Goal: Task Accomplishment & Management: Use online tool/utility

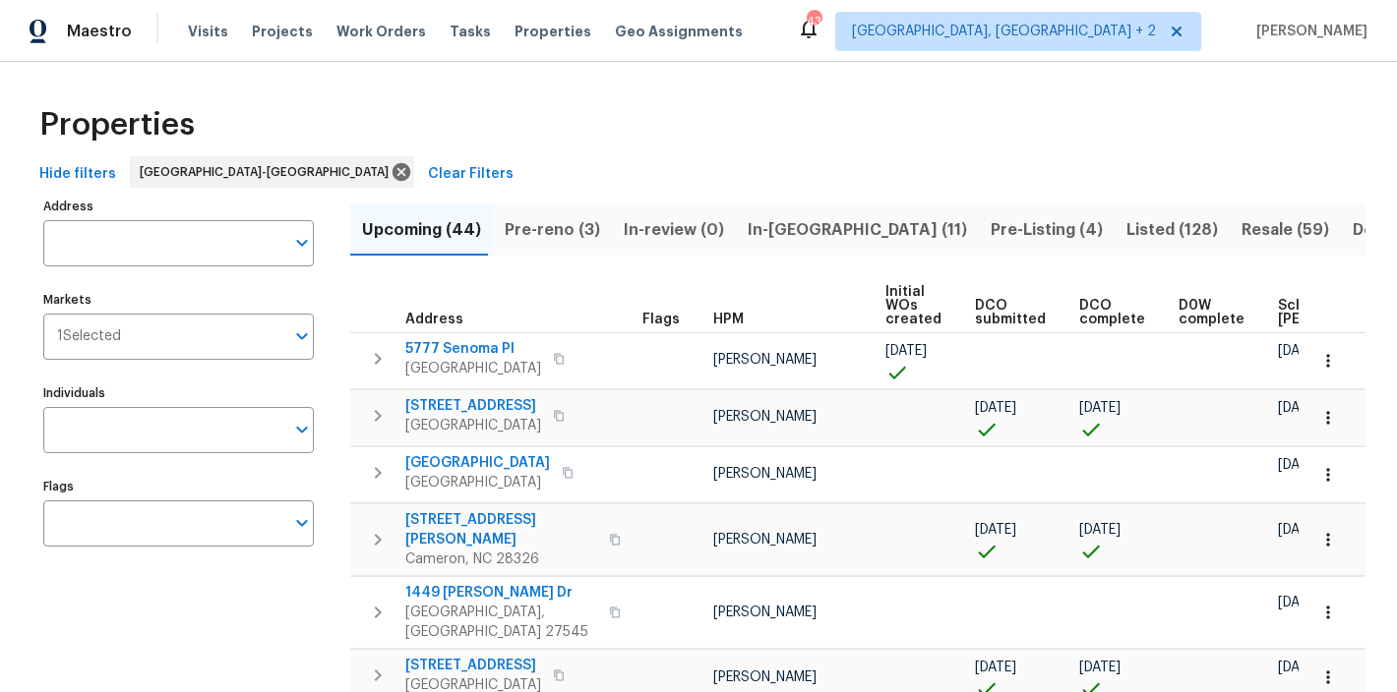
scroll to position [0, 273]
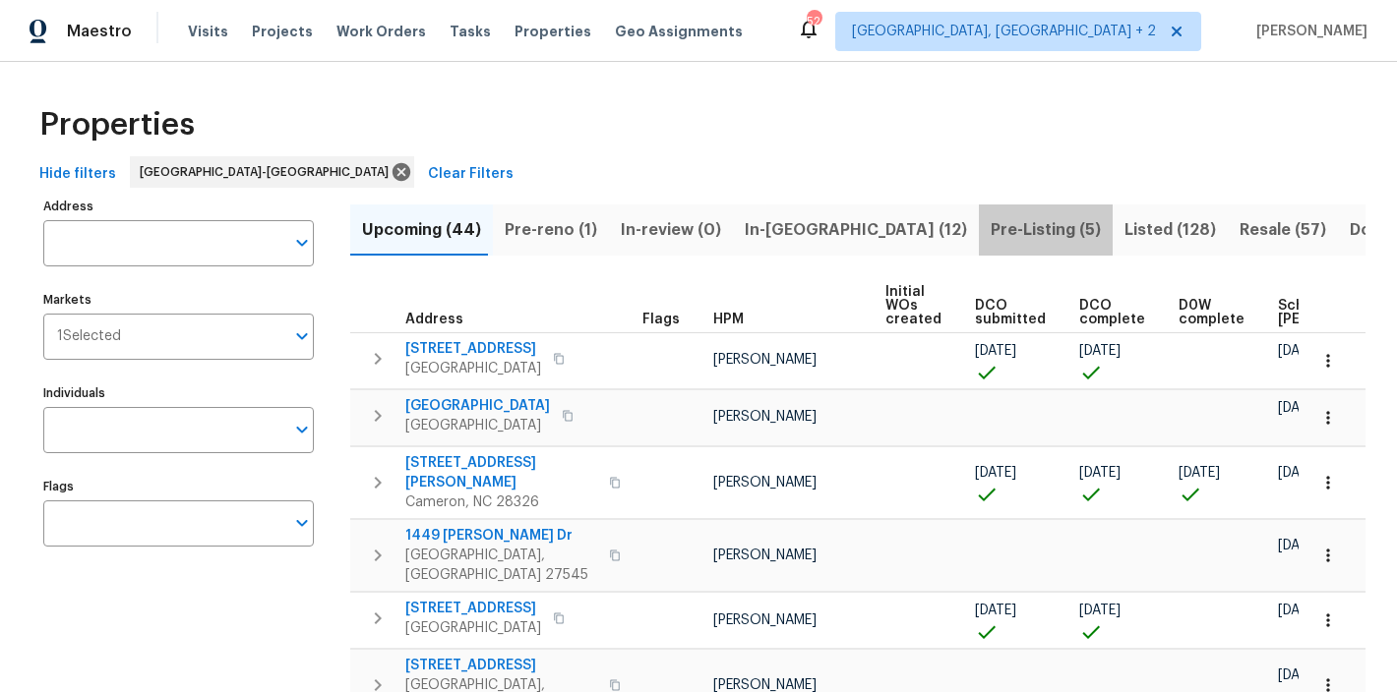
click at [991, 226] on span "Pre-Listing (5)" at bounding box center [1046, 230] width 110 height 28
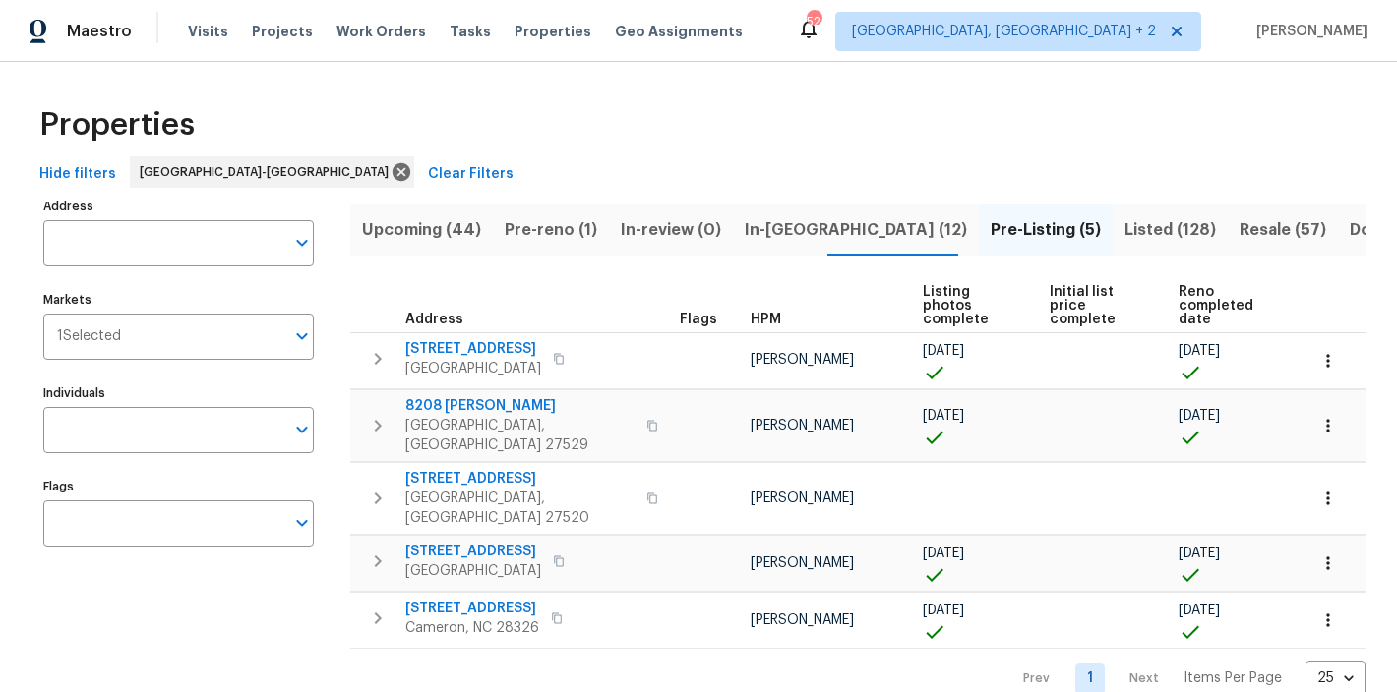
scroll to position [19, 0]
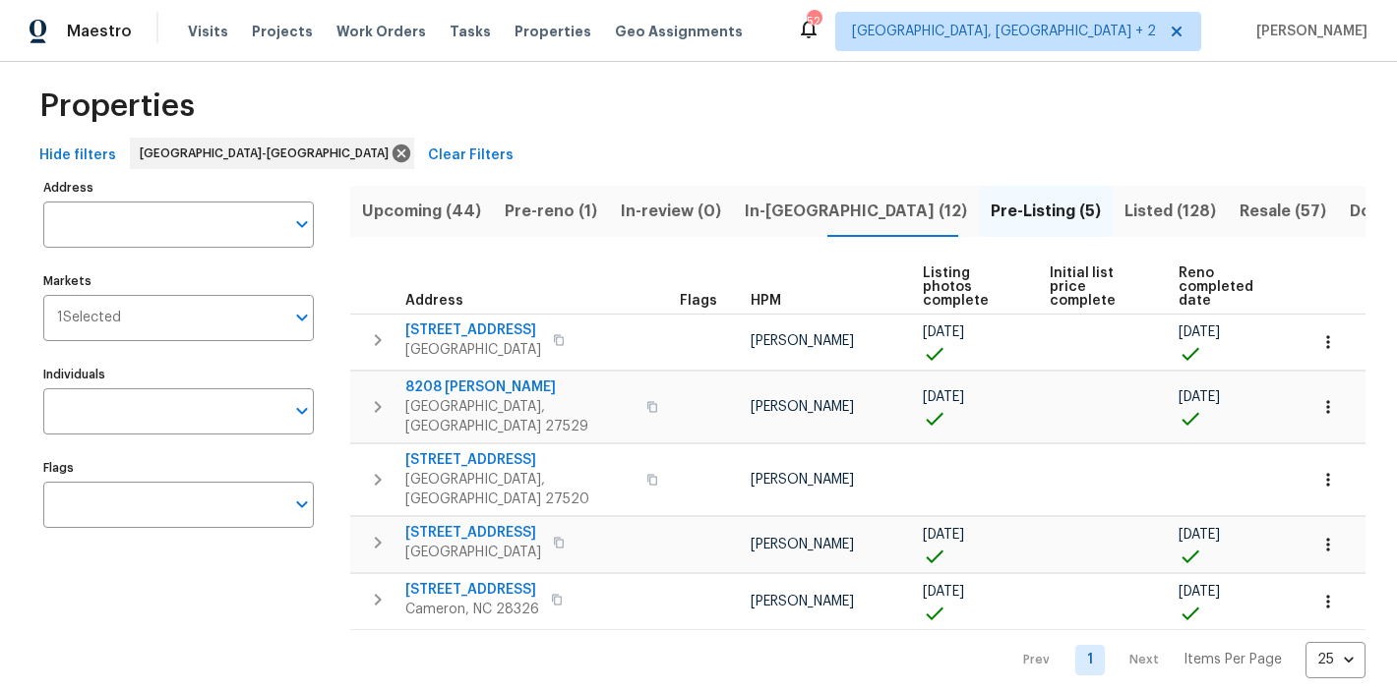
click at [788, 142] on div "Hide filters Raleigh-Durham Clear Filters" at bounding box center [698, 156] width 1334 height 36
click at [818, 152] on div "Hide filters Raleigh-Durham Clear Filters" at bounding box center [698, 156] width 1334 height 36
click at [748, 124] on div "Properties" at bounding box center [698, 106] width 1334 height 63
click at [784, 207] on span "In-reno (12)" at bounding box center [856, 212] width 222 height 28
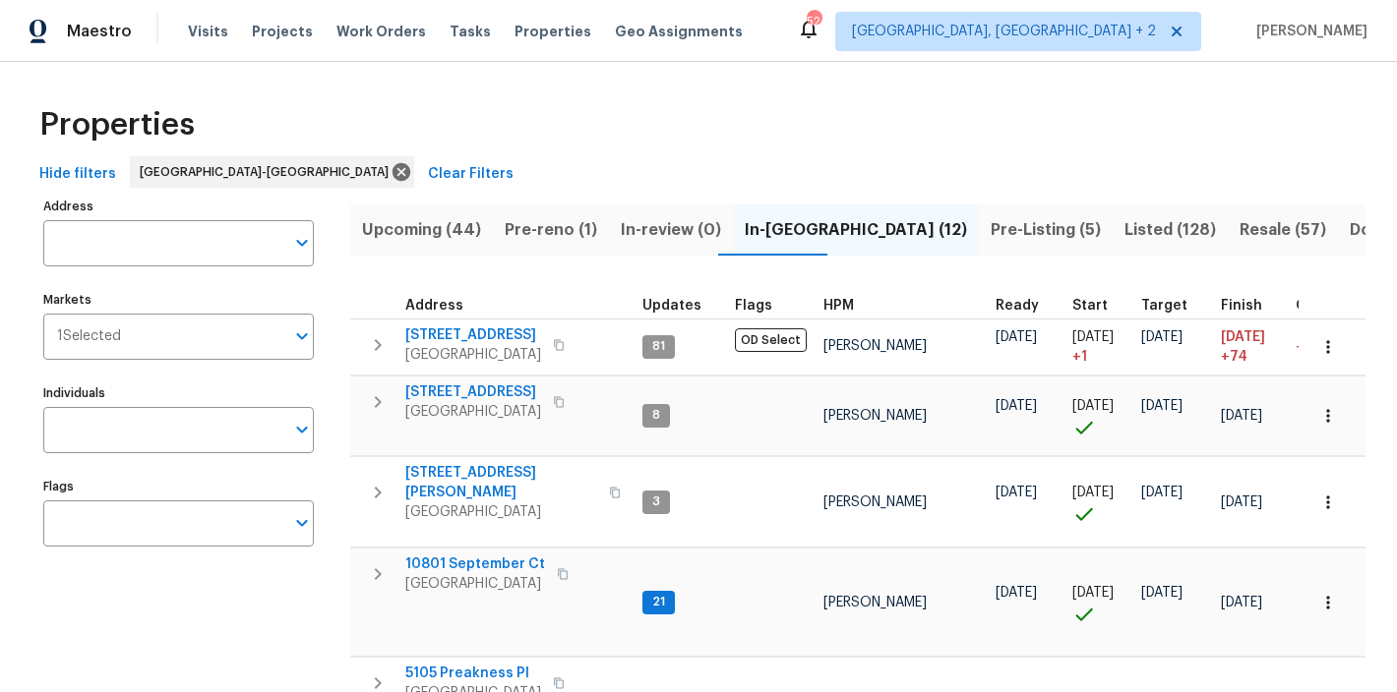
click at [846, 300] on span "HPM" at bounding box center [838, 306] width 30 height 14
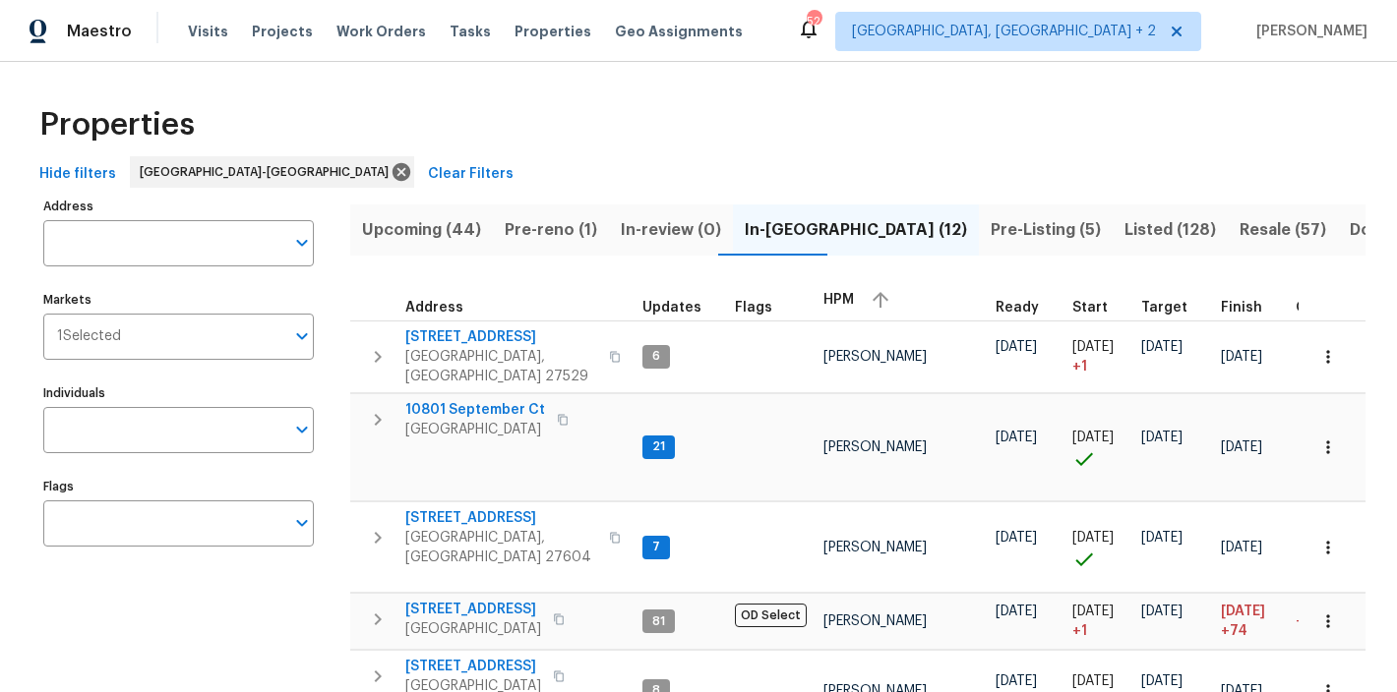
click at [919, 117] on div "Properties" at bounding box center [698, 124] width 1334 height 63
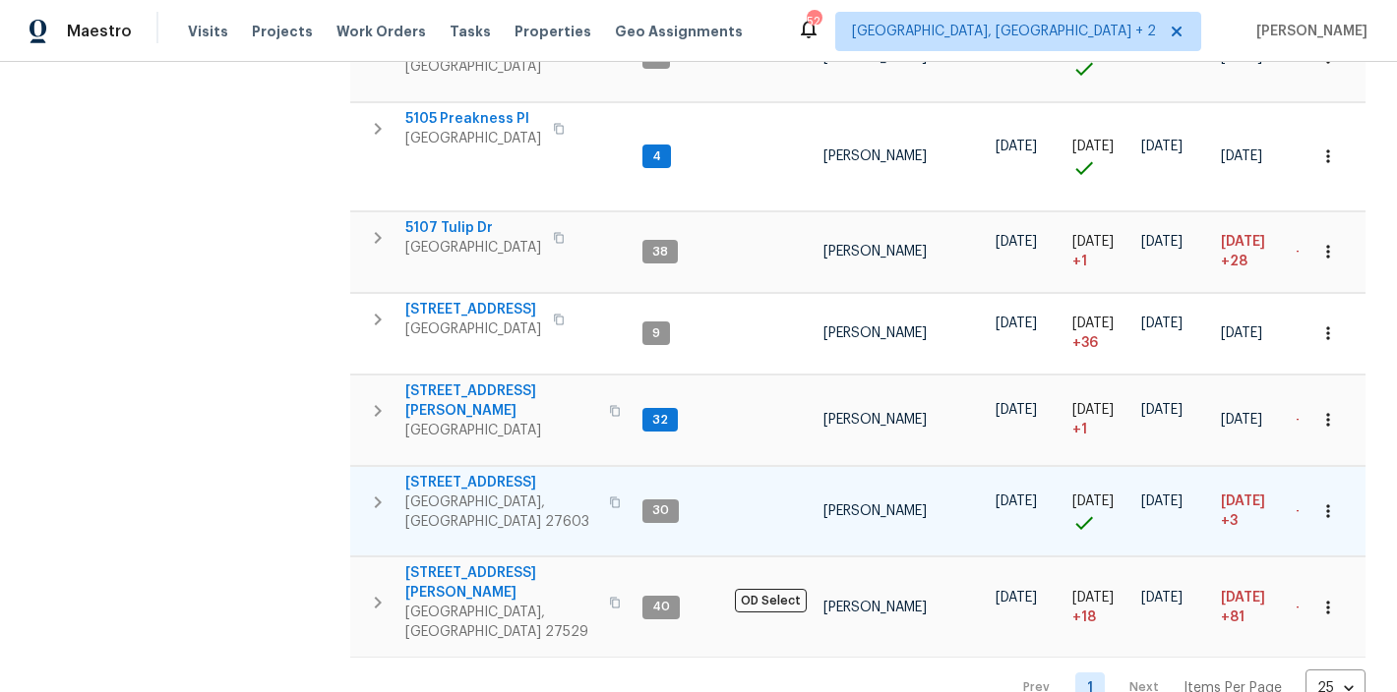
click at [385, 491] on icon "button" at bounding box center [378, 503] width 24 height 24
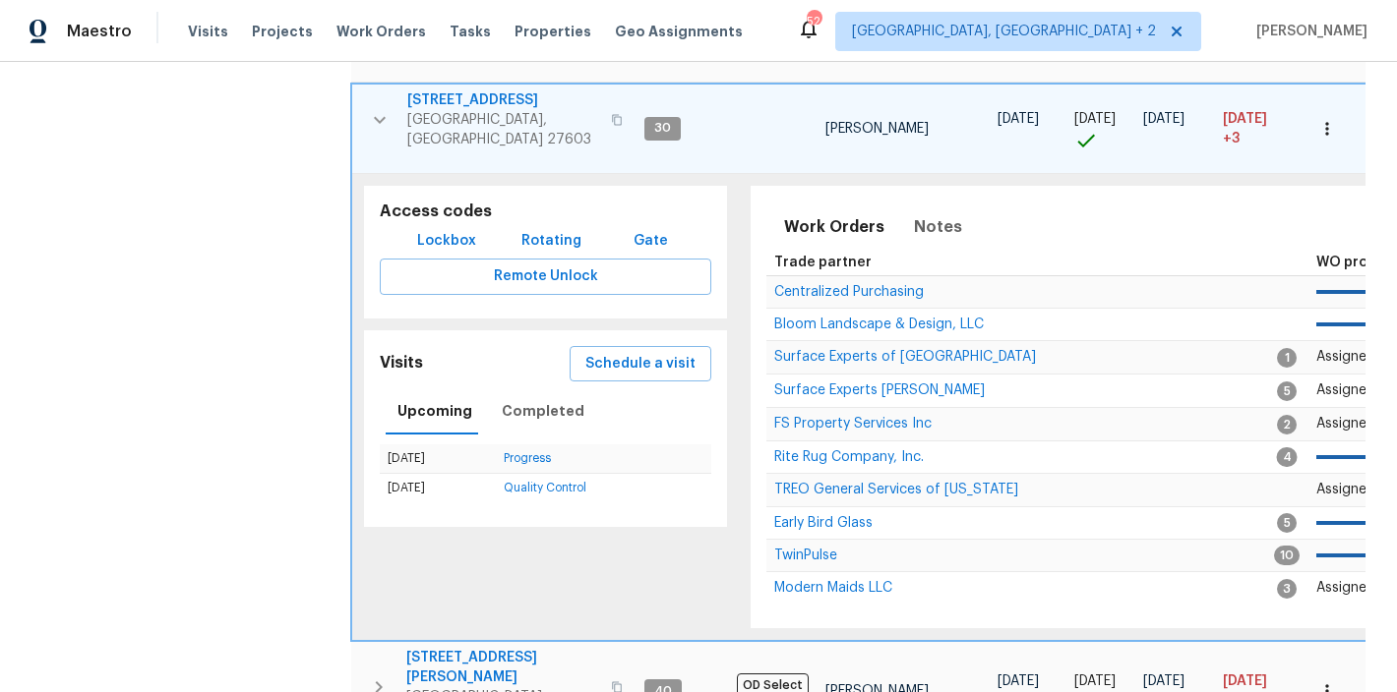
scroll to position [1019, 0]
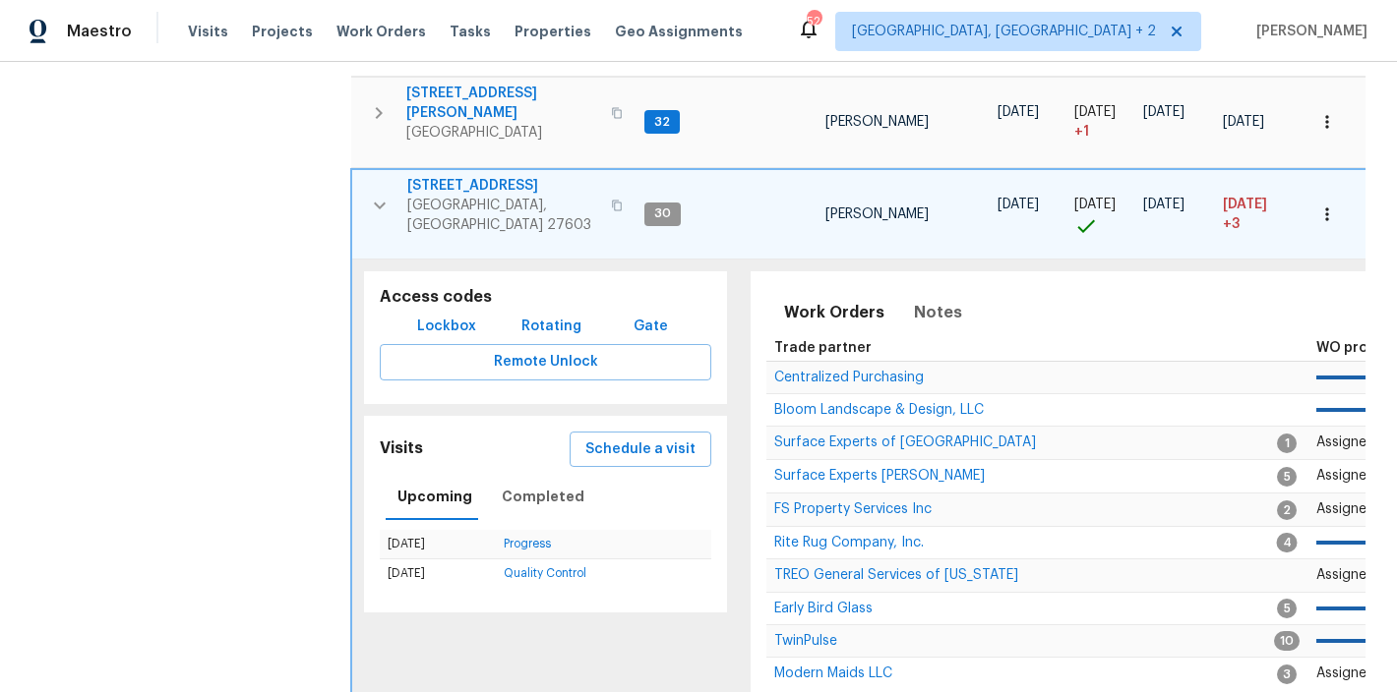
click at [460, 176] on span "2901 Piney Ct" at bounding box center [503, 186] width 192 height 20
click at [376, 202] on icon "button" at bounding box center [380, 205] width 12 height 7
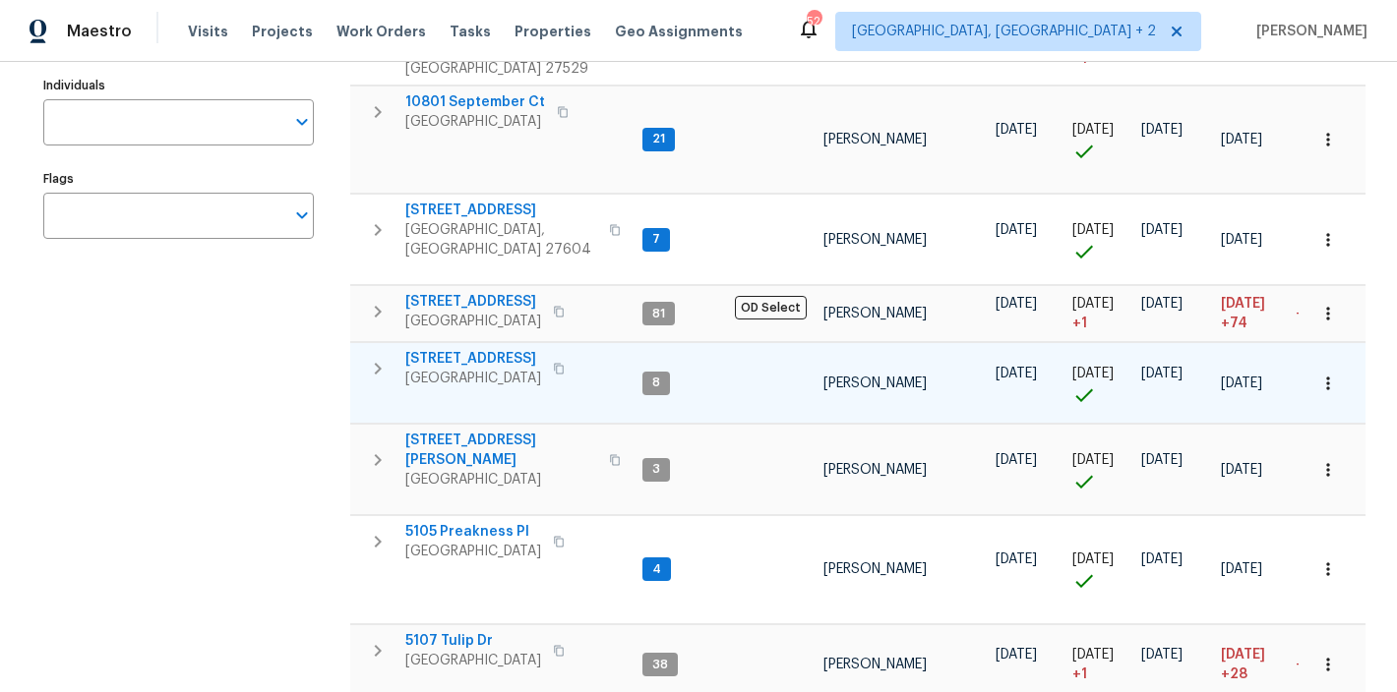
scroll to position [0, 0]
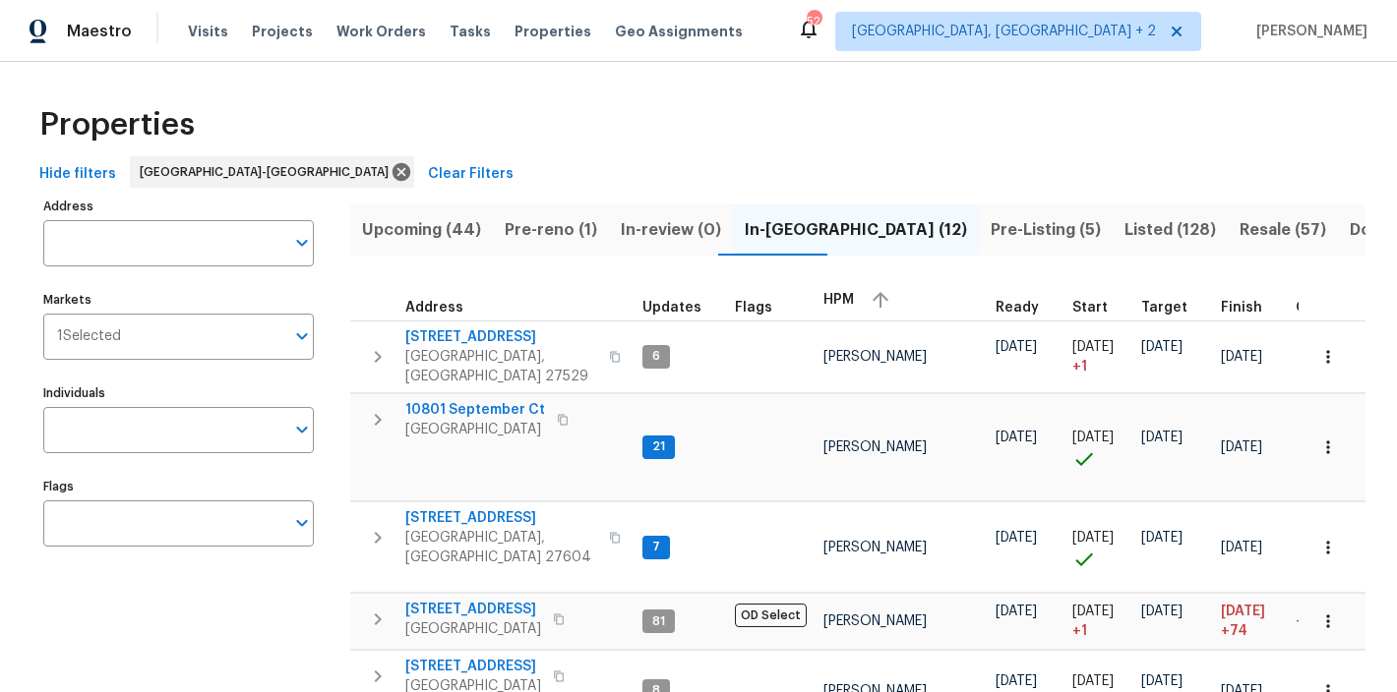
click at [1124, 227] on span "Listed (128)" at bounding box center [1169, 230] width 91 height 28
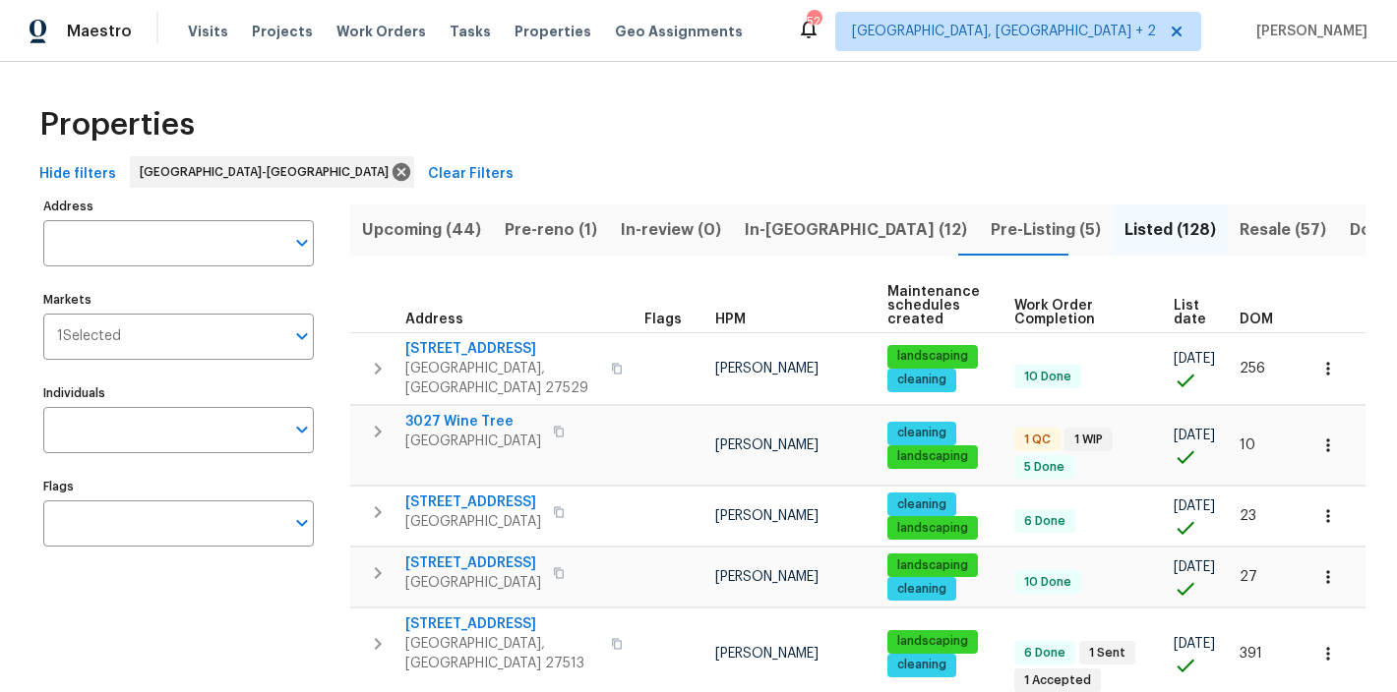
click at [1249, 323] on span "DOM" at bounding box center [1255, 320] width 33 height 14
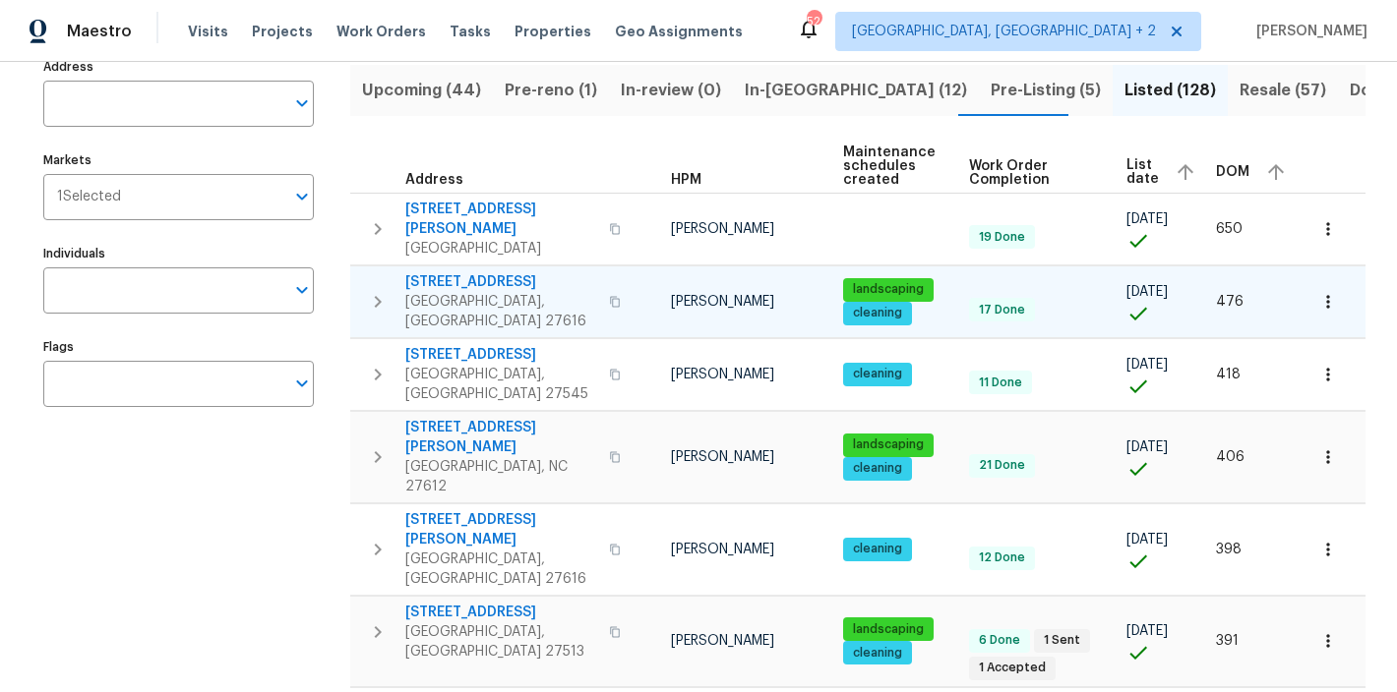
scroll to position [180, 0]
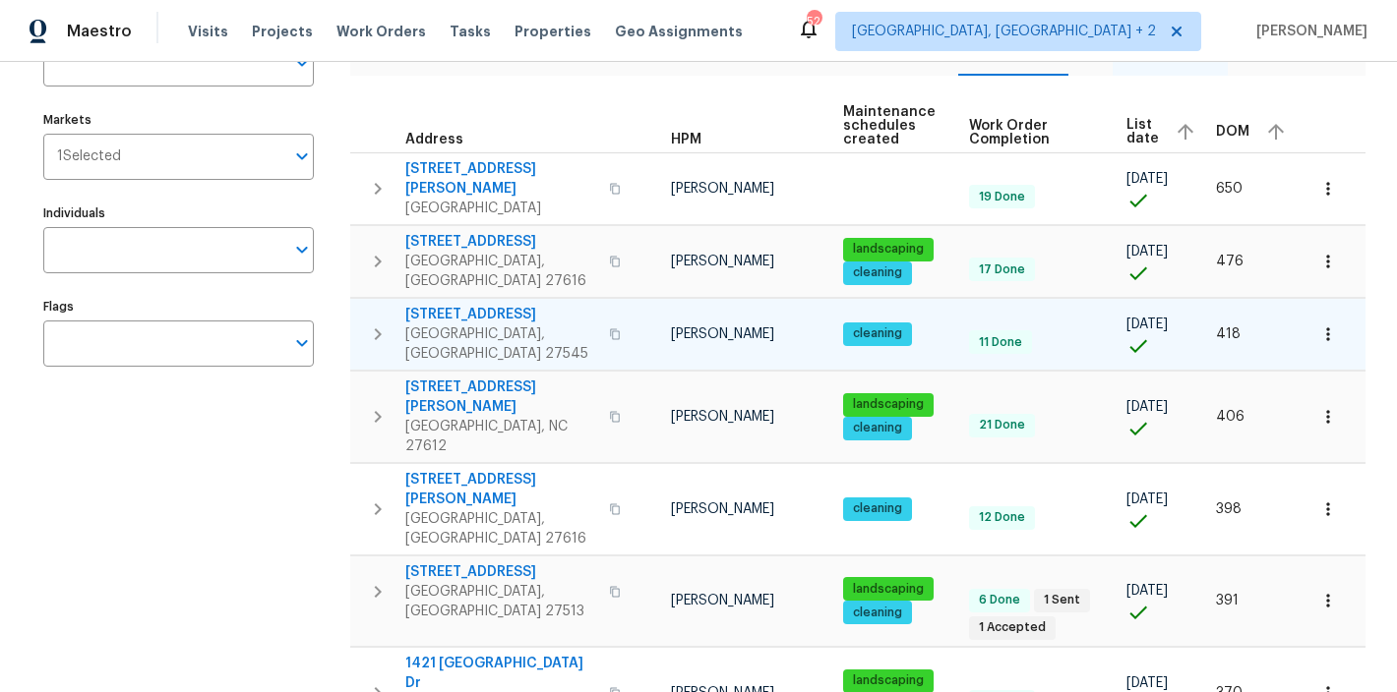
click at [455, 305] on span "603 Pine Forest Trl" at bounding box center [501, 315] width 192 height 20
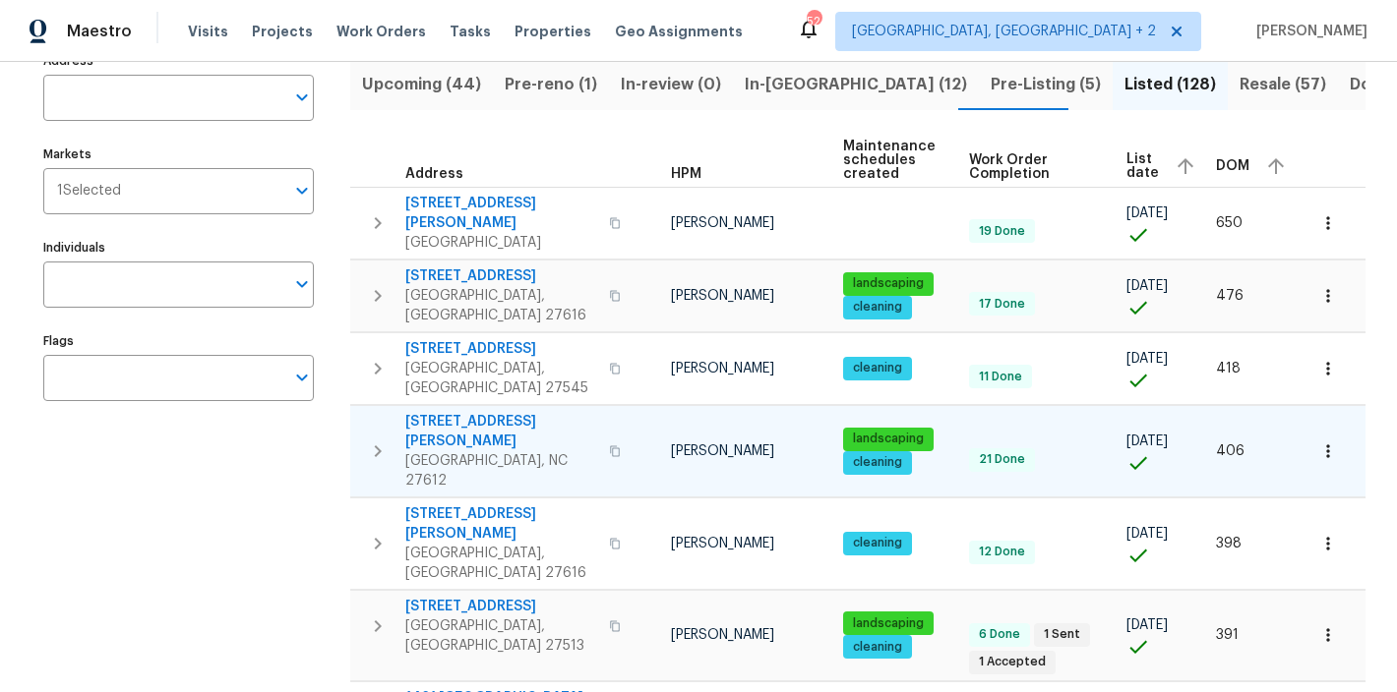
scroll to position [144, 0]
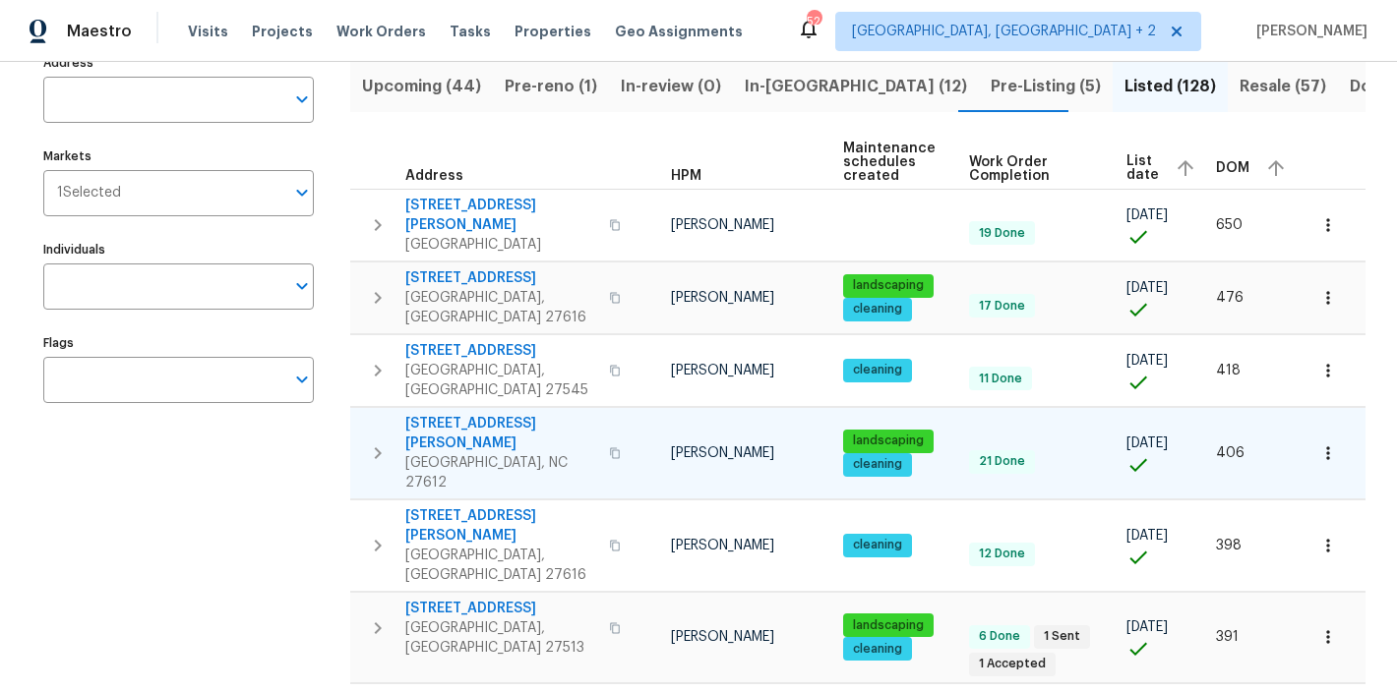
click at [435, 414] on span "4808 Connell Dr" at bounding box center [501, 433] width 192 height 39
click at [807, 20] on div "Maestro Visits Projects Work Orders Tasks Properties Geo Assignments 52 Charles…" at bounding box center [698, 31] width 1397 height 62
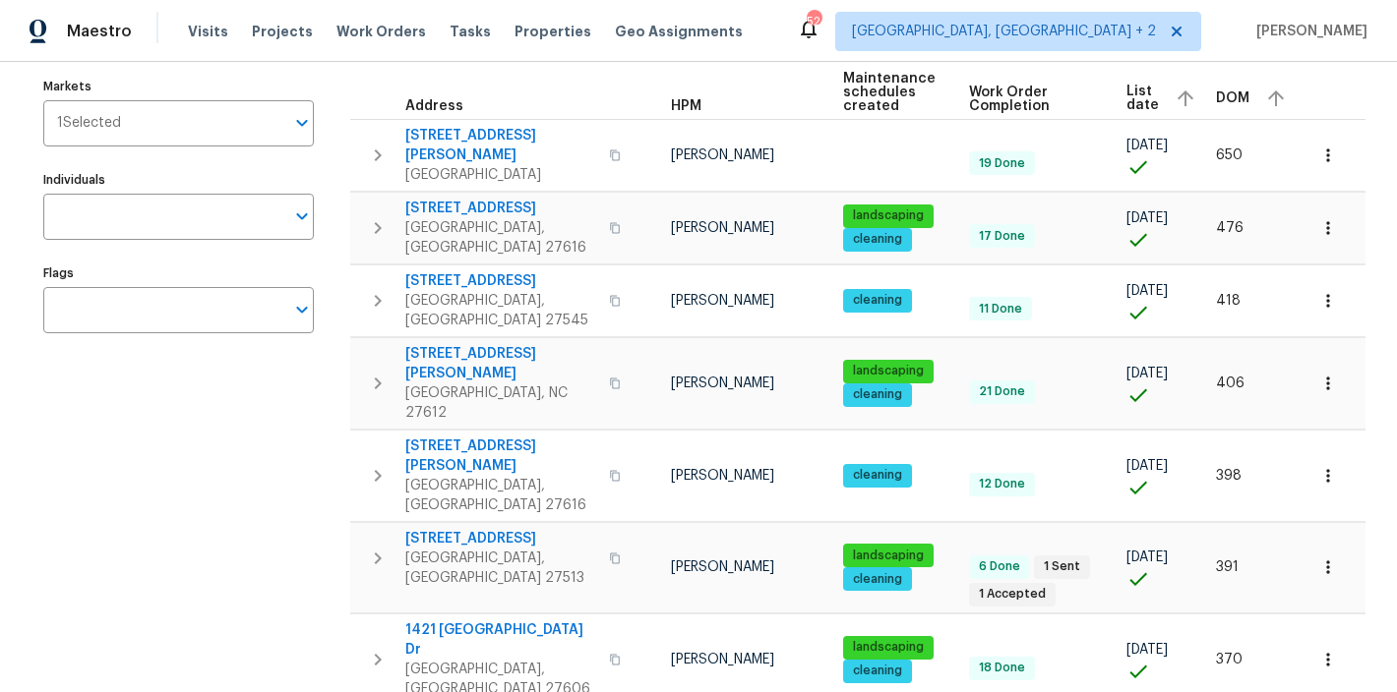
scroll to position [229, 0]
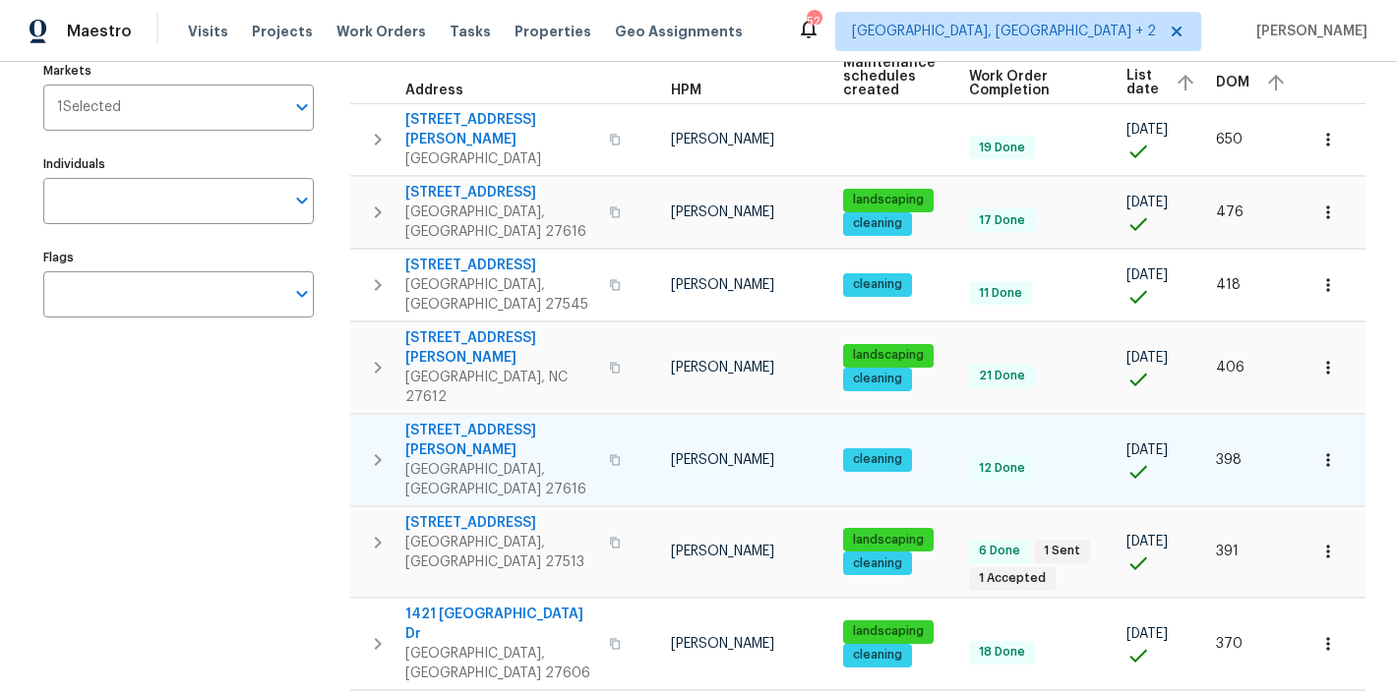
click at [466, 421] on span "5107 Sandy Banks Rd" at bounding box center [501, 440] width 192 height 39
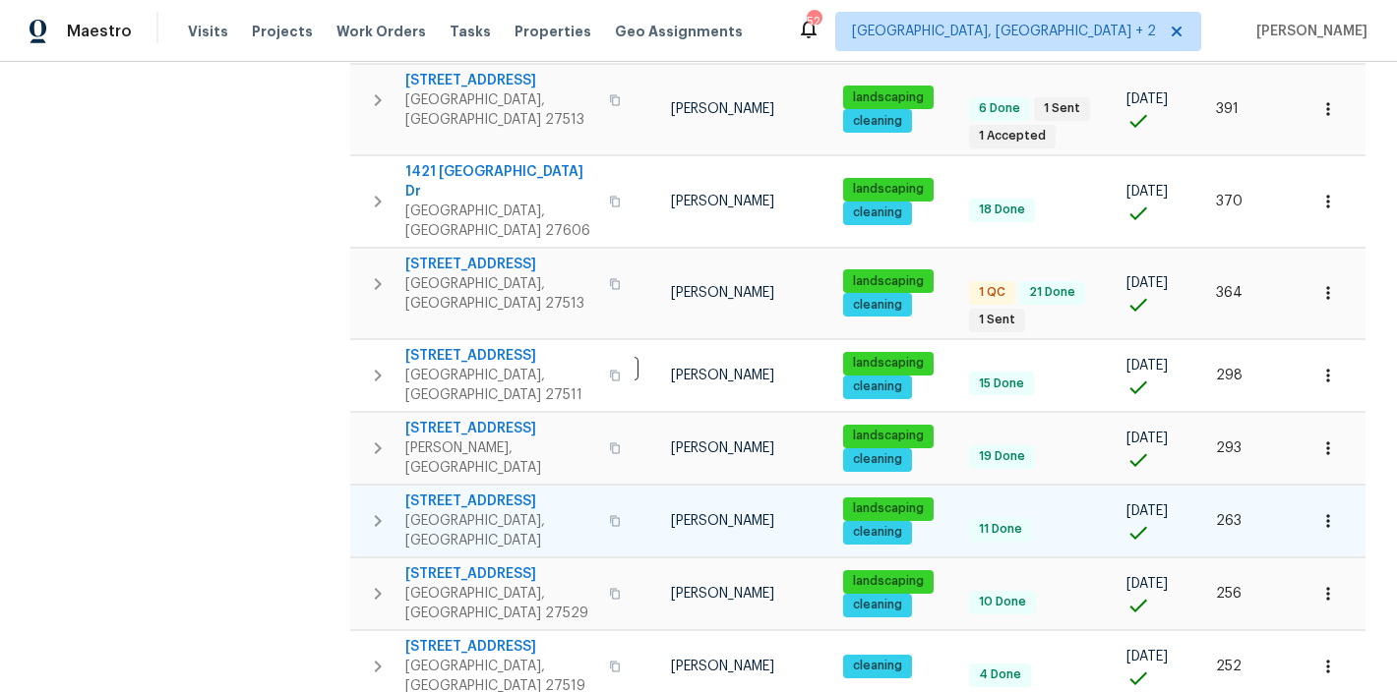
scroll to position [686, 0]
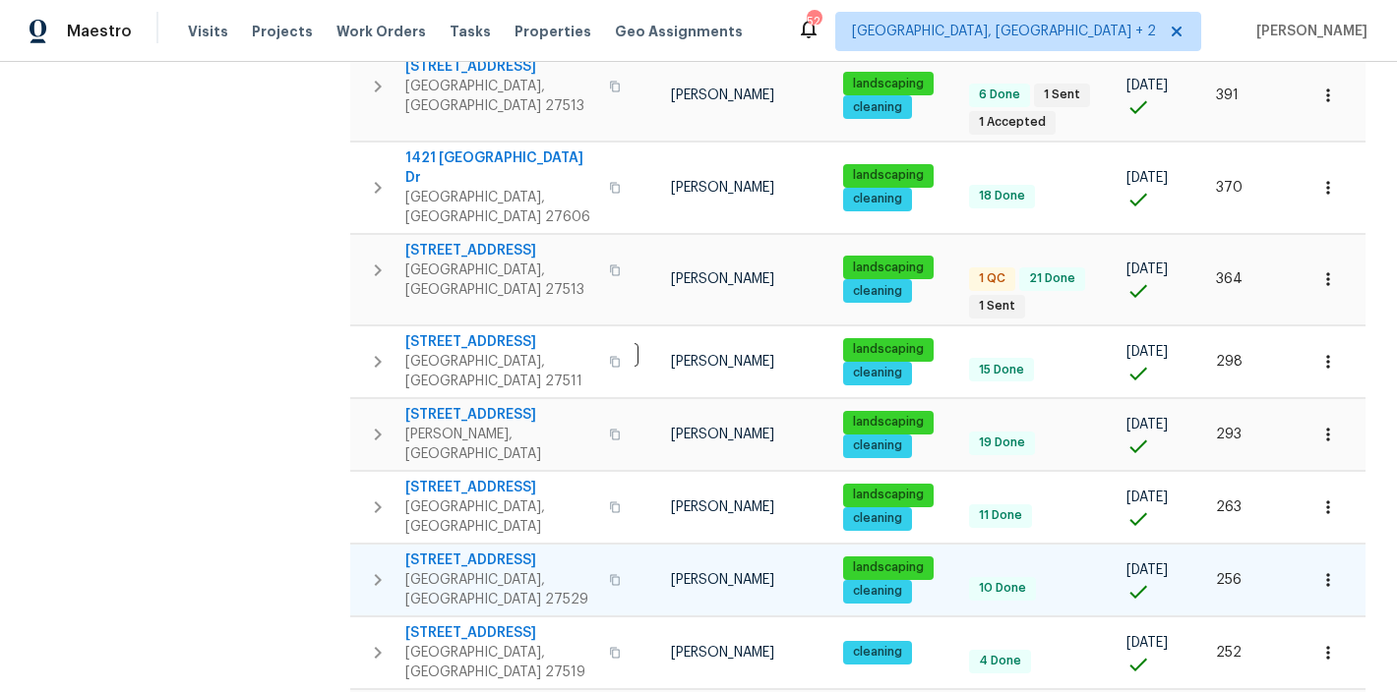
click at [491, 551] on span "1004 Cabin Hill Way" at bounding box center [501, 561] width 192 height 20
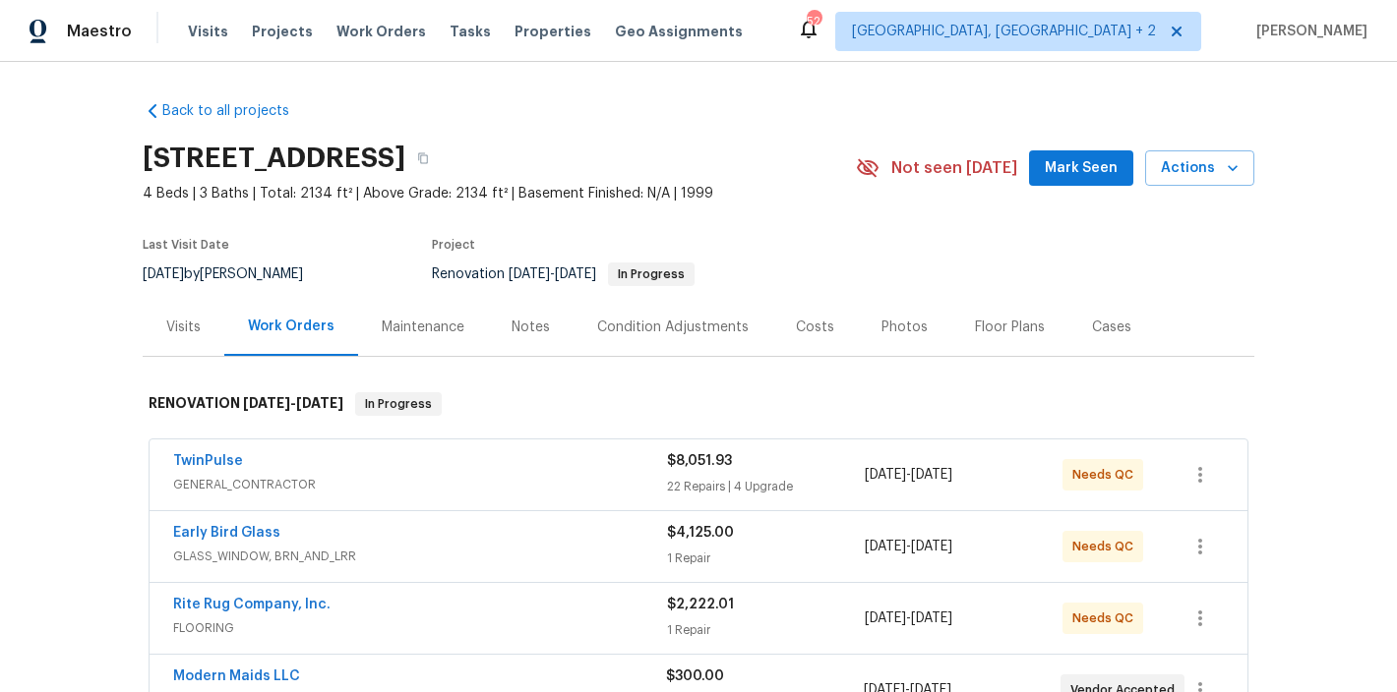
click at [591, 82] on div "Back to all projects 2901 Piney Ct, Raleigh, NC 27603 4 Beds | 3 Baths | Total:…" at bounding box center [698, 377] width 1397 height 631
drag, startPoint x: 665, startPoint y: 102, endPoint x: 652, endPoint y: 95, distance: 14.5
click at [665, 103] on div "Back to all projects 2901 Piney Ct, Raleigh, NC 27603 4 Beds | 3 Baths | Total:…" at bounding box center [699, 644] width 1112 height 1117
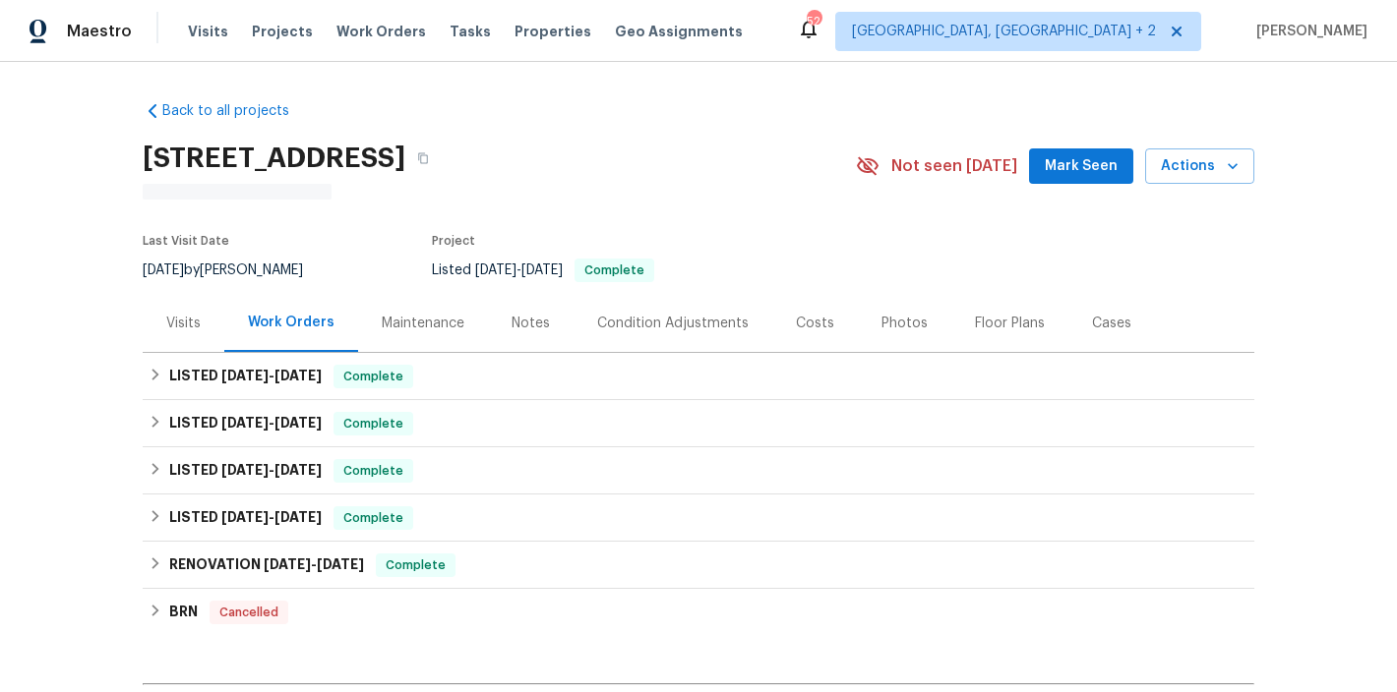
click at [911, 325] on div "Photos" at bounding box center [904, 323] width 93 height 58
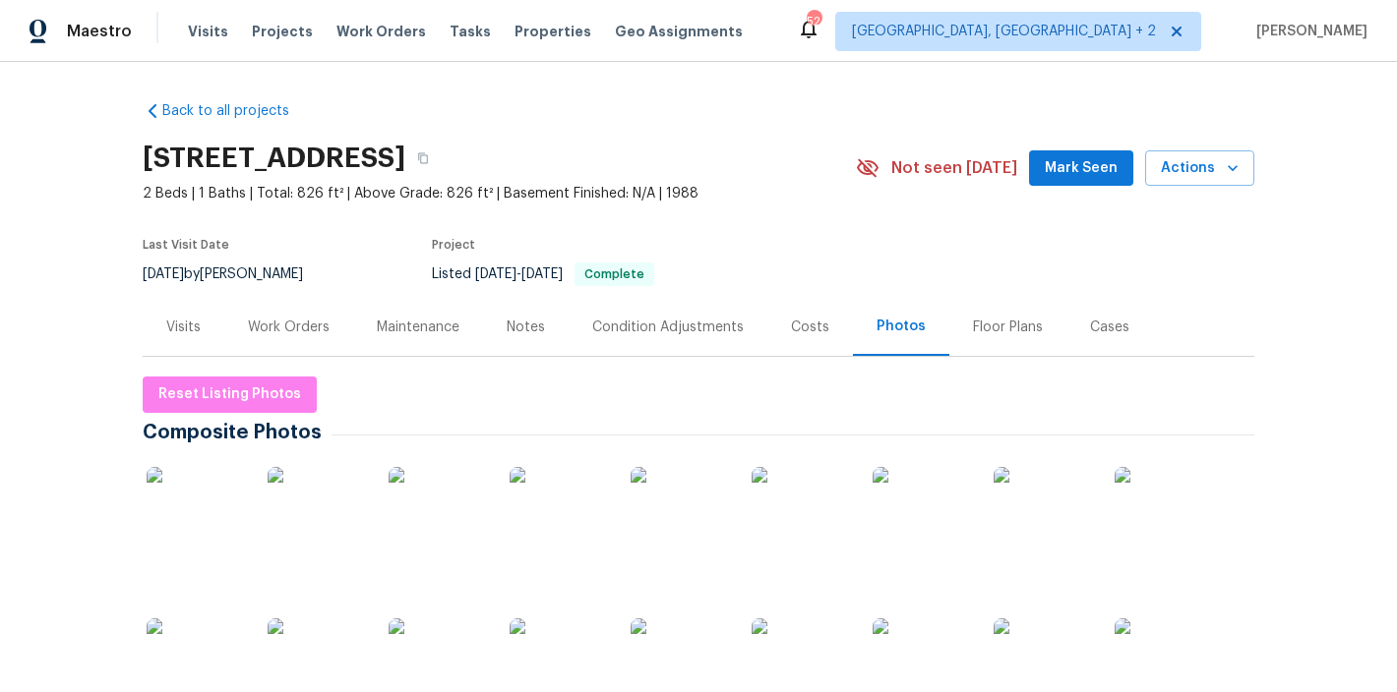
click at [752, 510] on img at bounding box center [801, 516] width 98 height 98
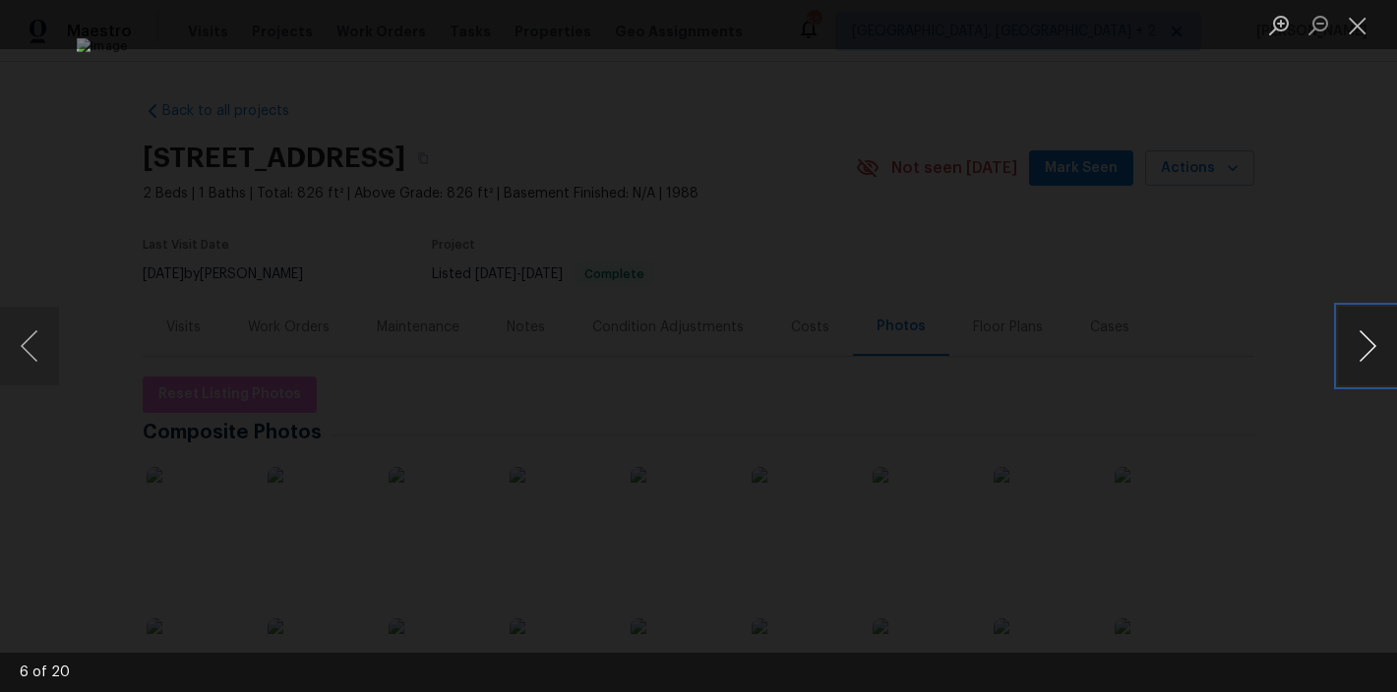
click at [1378, 365] on button "Next image" at bounding box center [1367, 346] width 59 height 79
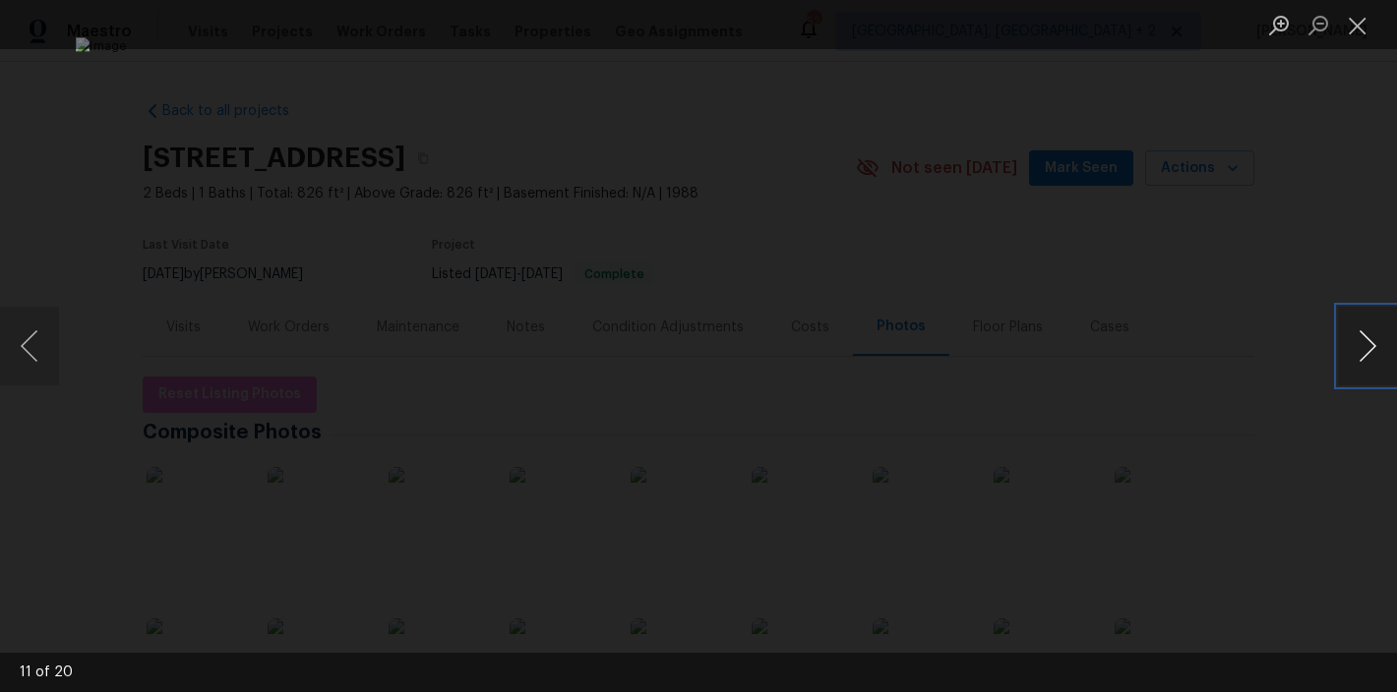
click at [1378, 365] on button "Next image" at bounding box center [1367, 346] width 59 height 79
click at [1355, 36] on button "Close lightbox" at bounding box center [1357, 25] width 39 height 34
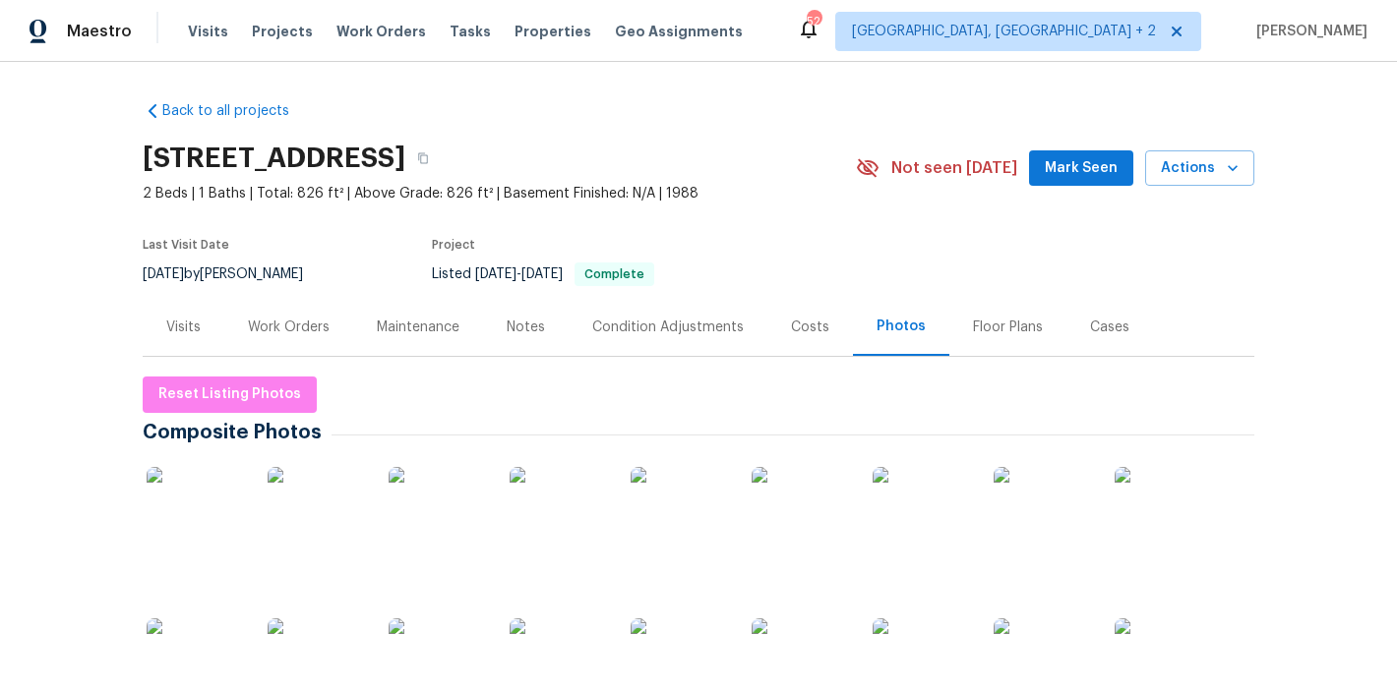
scroll to position [269, 0]
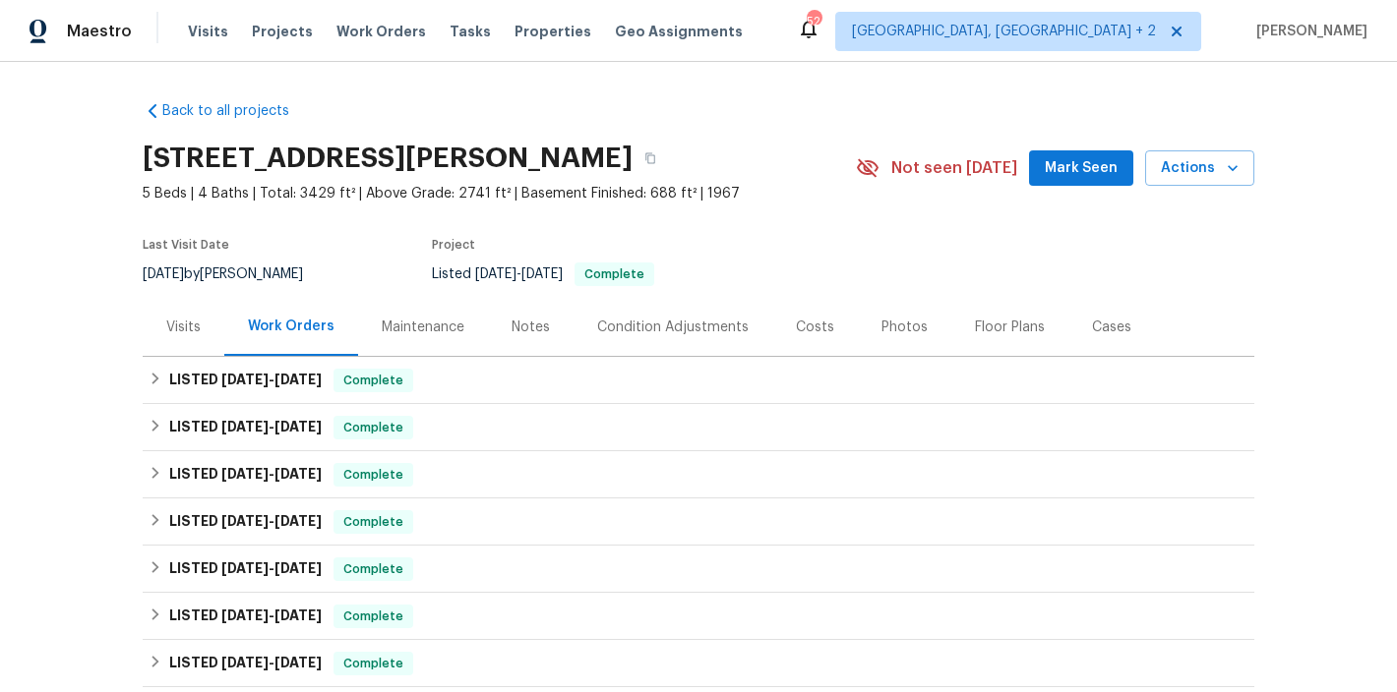
click at [883, 330] on div "Photos" at bounding box center [904, 328] width 46 height 20
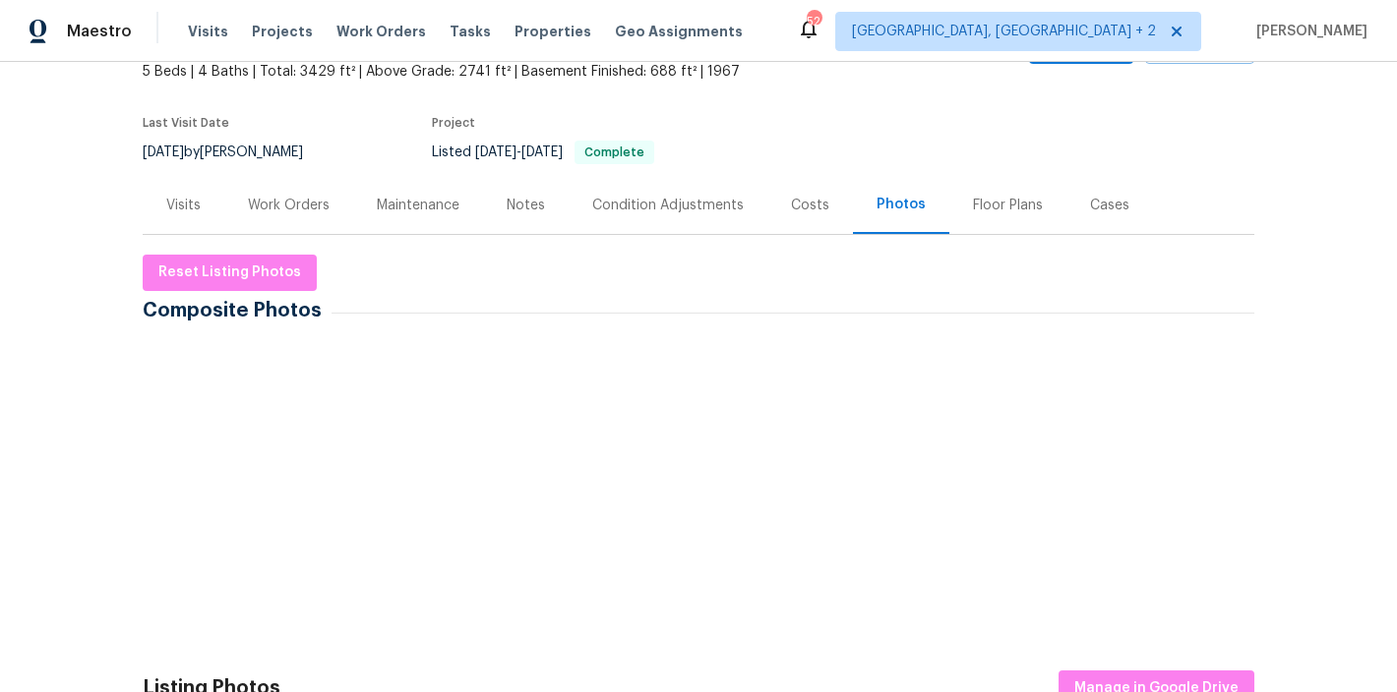
scroll to position [127, 0]
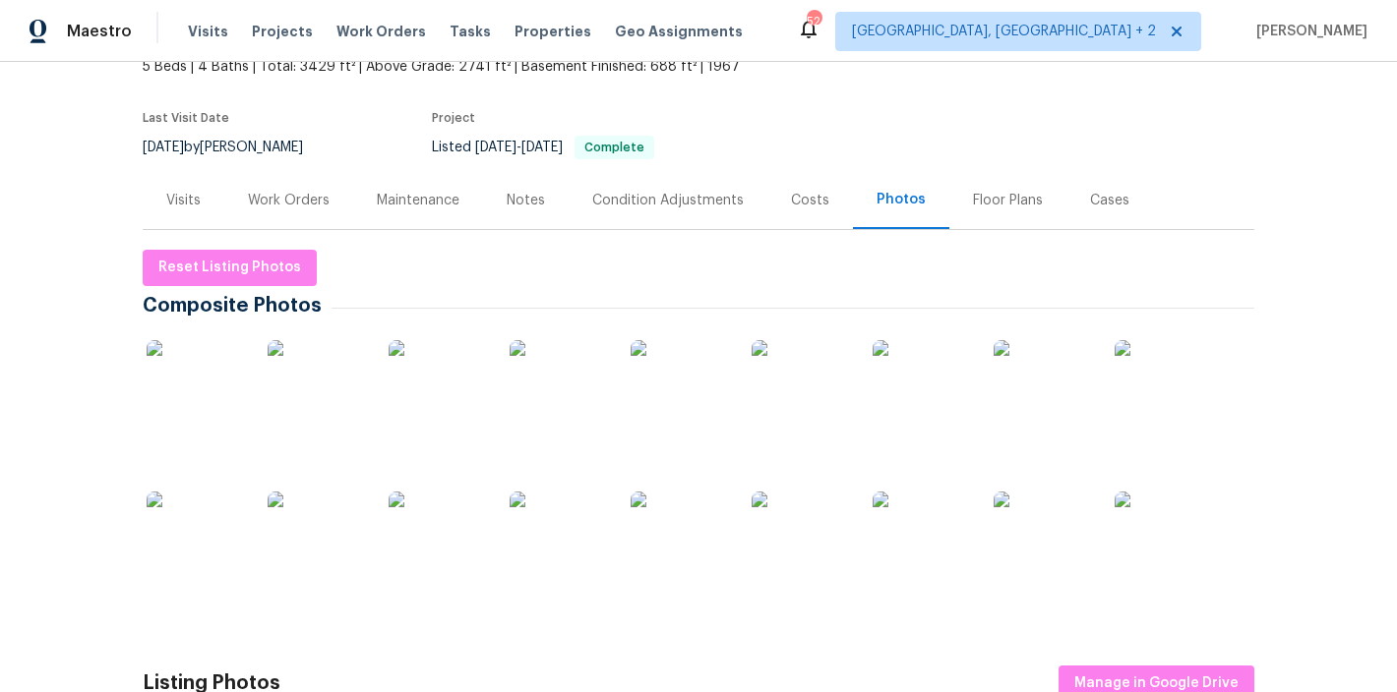
click at [306, 404] on img at bounding box center [317, 389] width 98 height 98
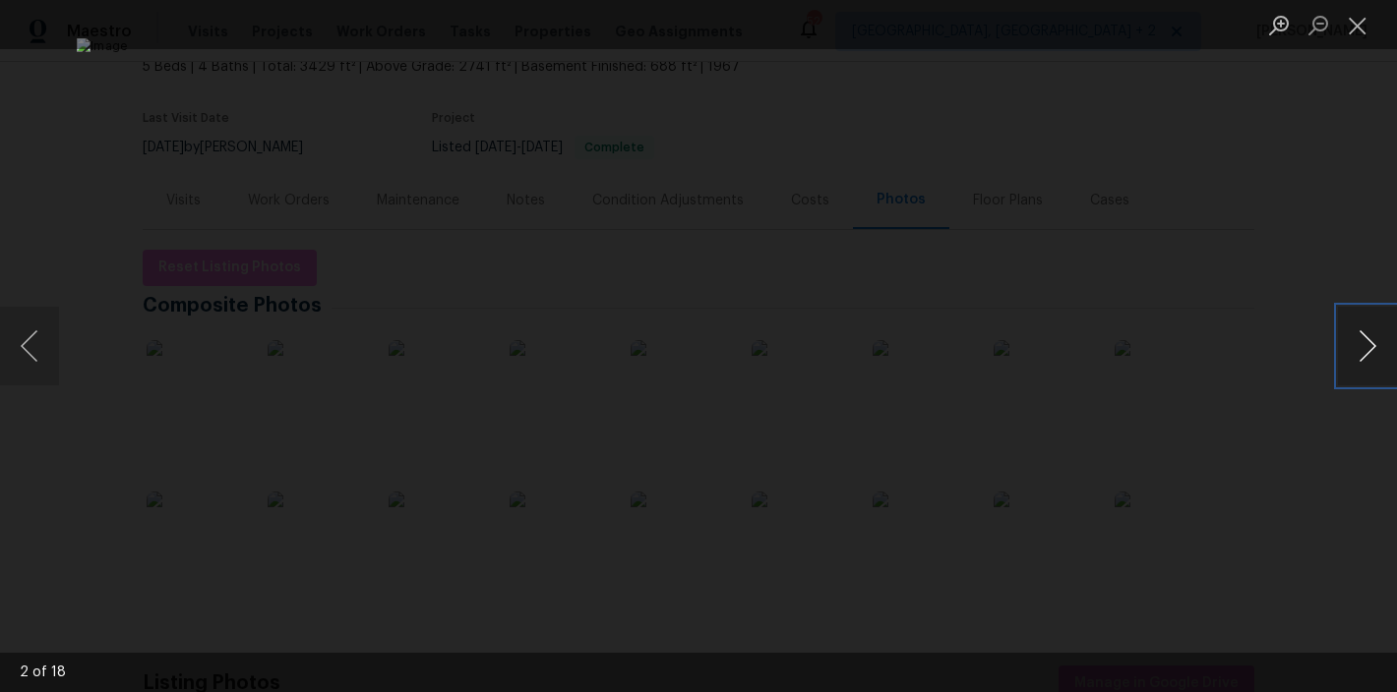
click at [1364, 349] on button "Next image" at bounding box center [1367, 346] width 59 height 79
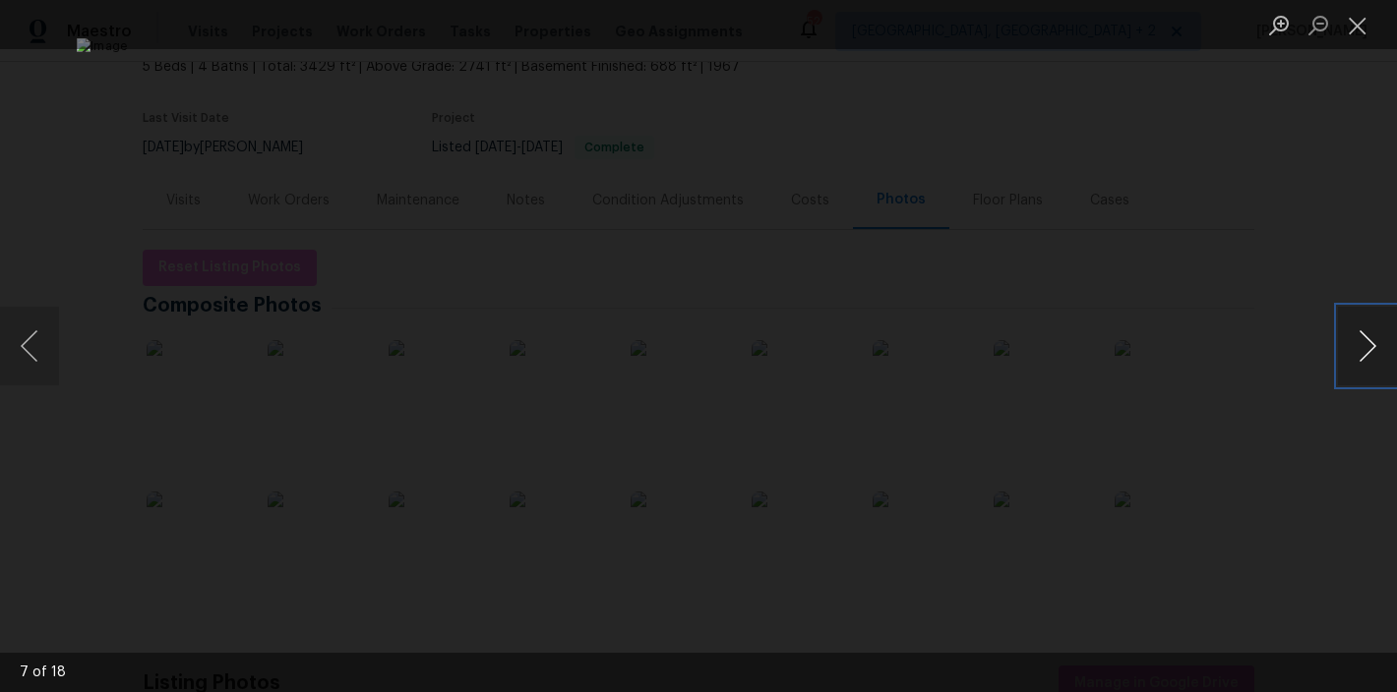
click at [1364, 349] on button "Next image" at bounding box center [1367, 346] width 59 height 79
click at [1360, 329] on button "Next image" at bounding box center [1367, 346] width 59 height 79
click at [1364, 26] on button "Close lightbox" at bounding box center [1357, 25] width 39 height 34
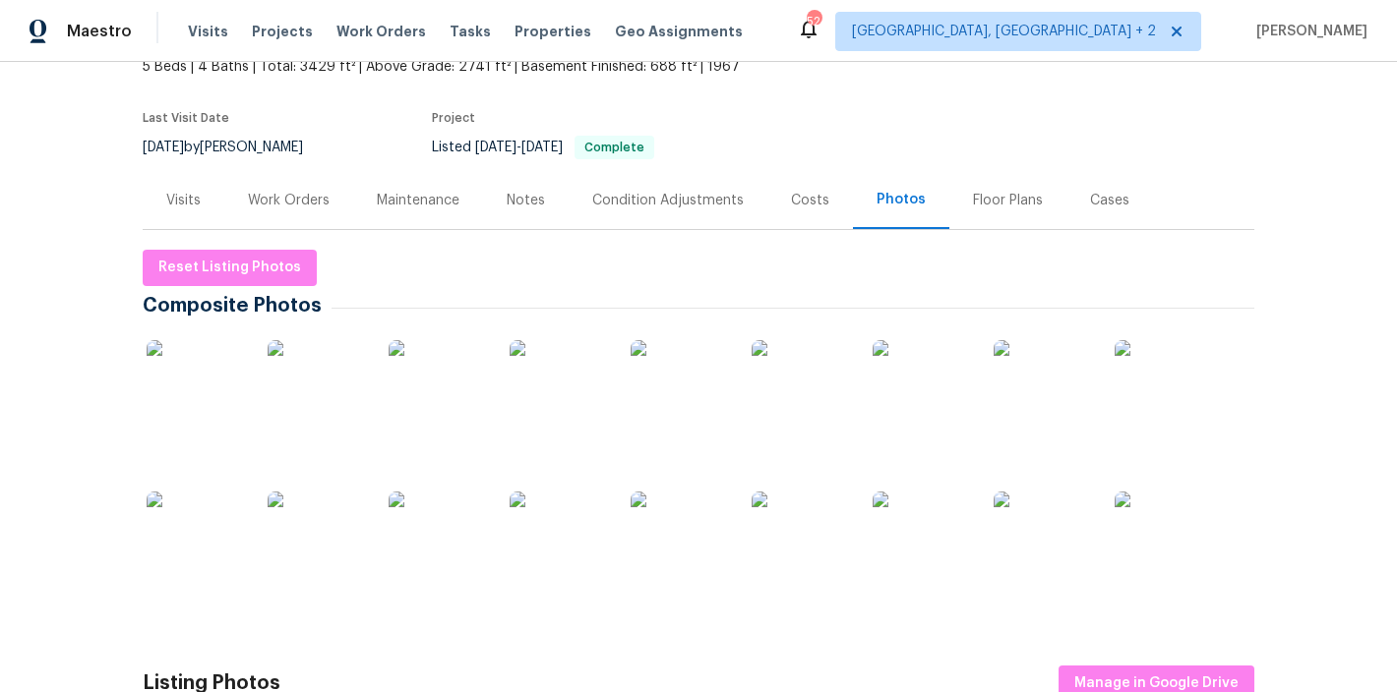
click at [802, 30] on div "Maestro Visits Projects Work Orders Tasks Properties Geo Assignments 52 Charles…" at bounding box center [698, 31] width 1397 height 62
click at [204, 395] on img at bounding box center [196, 389] width 98 height 98
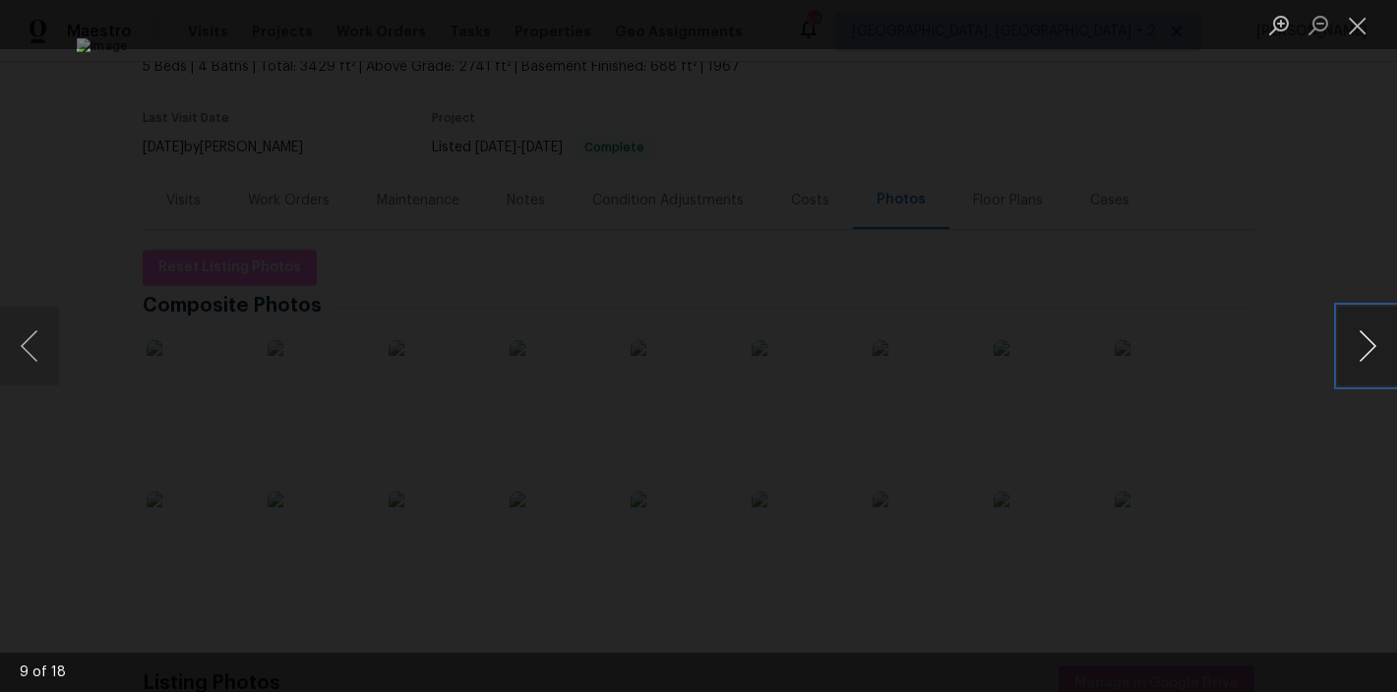
click at [1365, 342] on button "Next image" at bounding box center [1367, 346] width 59 height 79
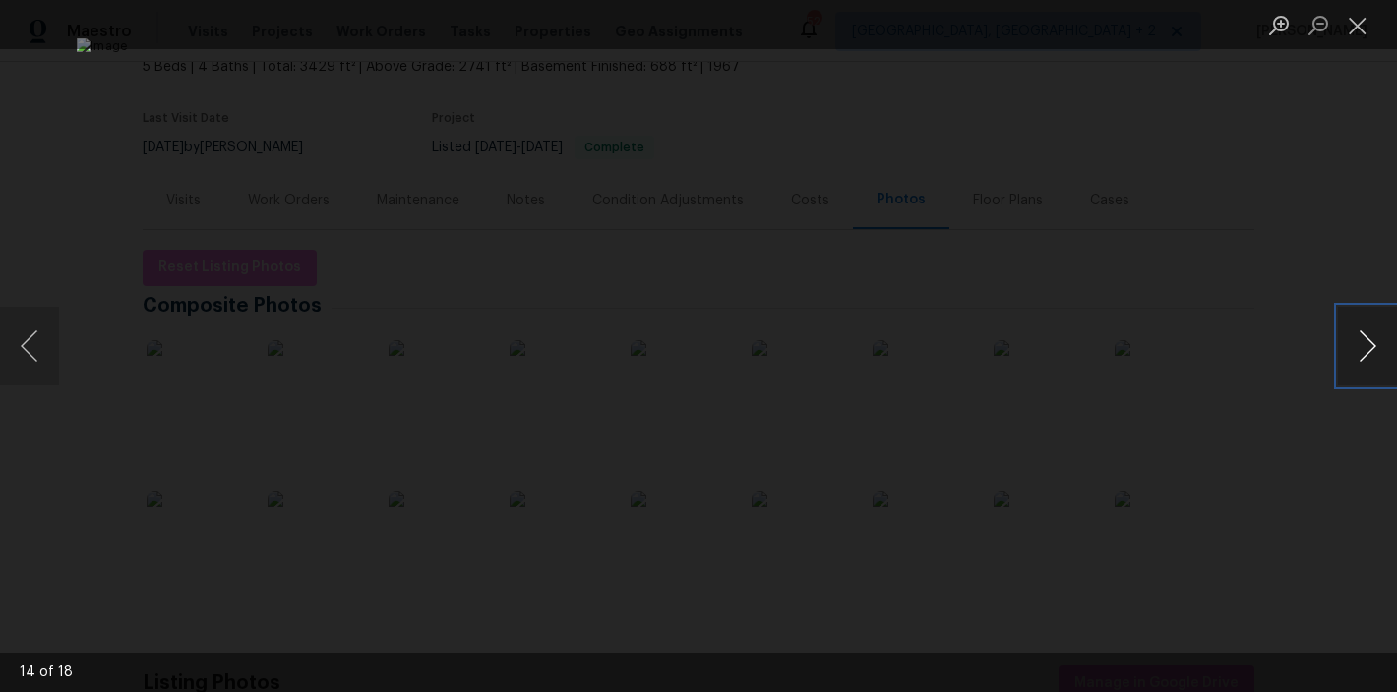
click at [1365, 342] on button "Next image" at bounding box center [1367, 346] width 59 height 79
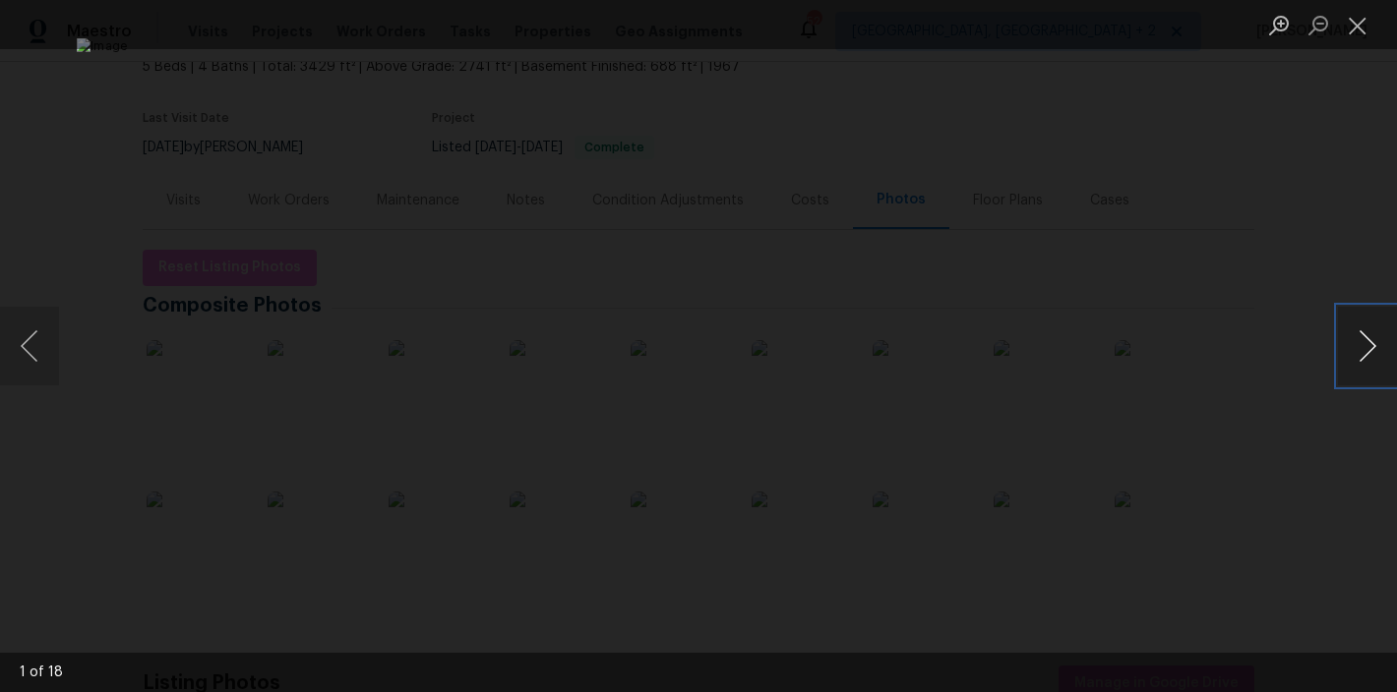
click at [1365, 342] on button "Next image" at bounding box center [1367, 346] width 59 height 79
click at [1352, 27] on button "Close lightbox" at bounding box center [1357, 25] width 39 height 34
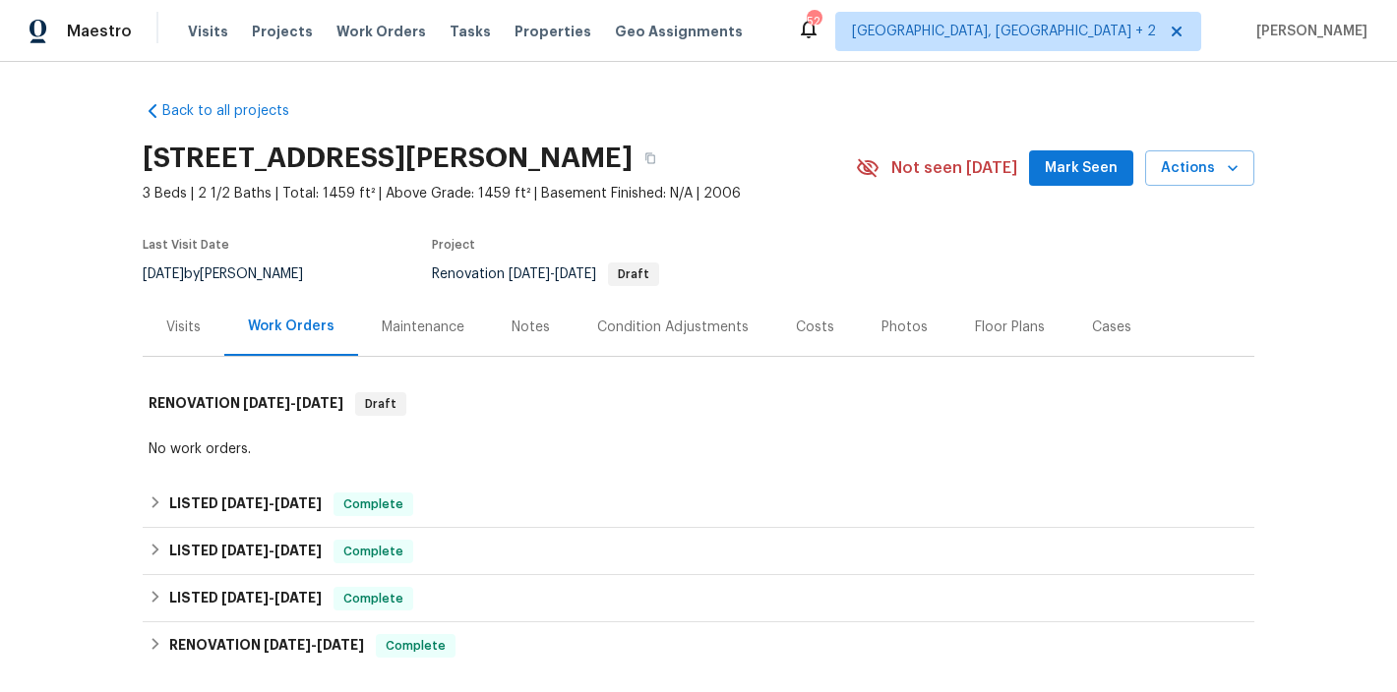
click at [902, 324] on div "Photos" at bounding box center [904, 328] width 46 height 20
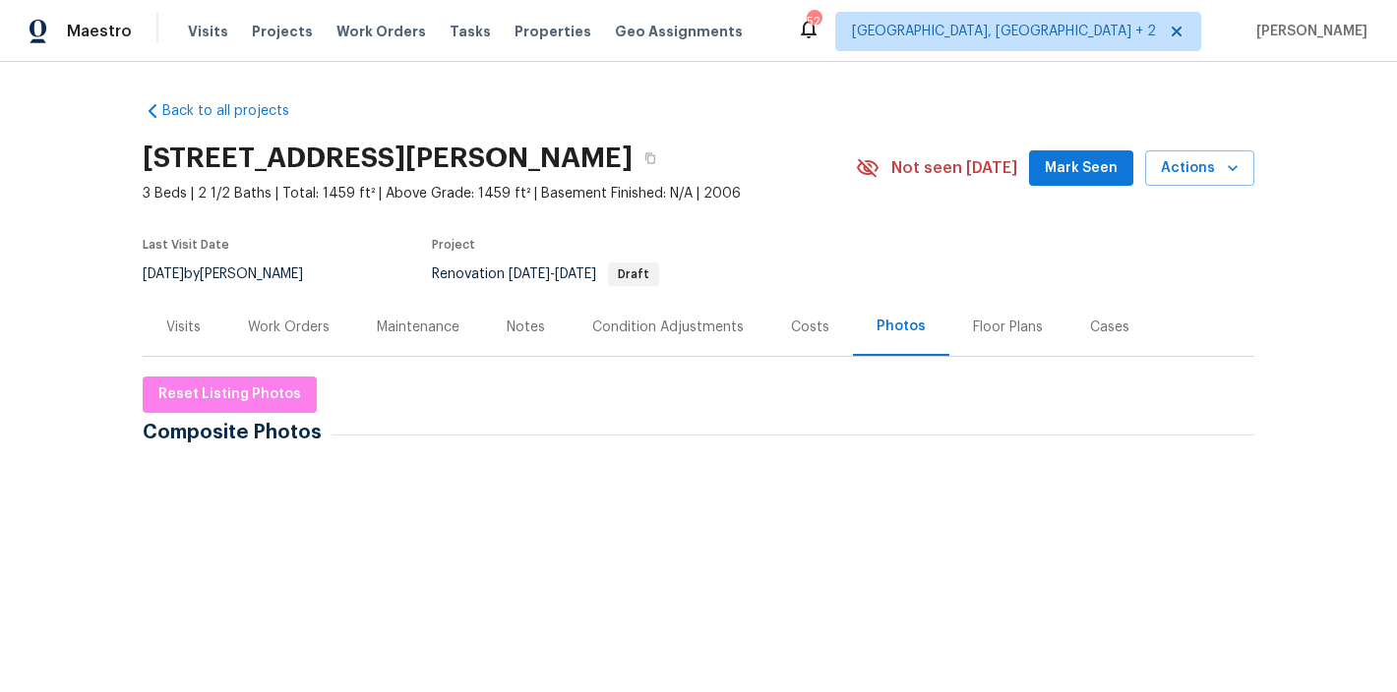
scroll to position [159, 0]
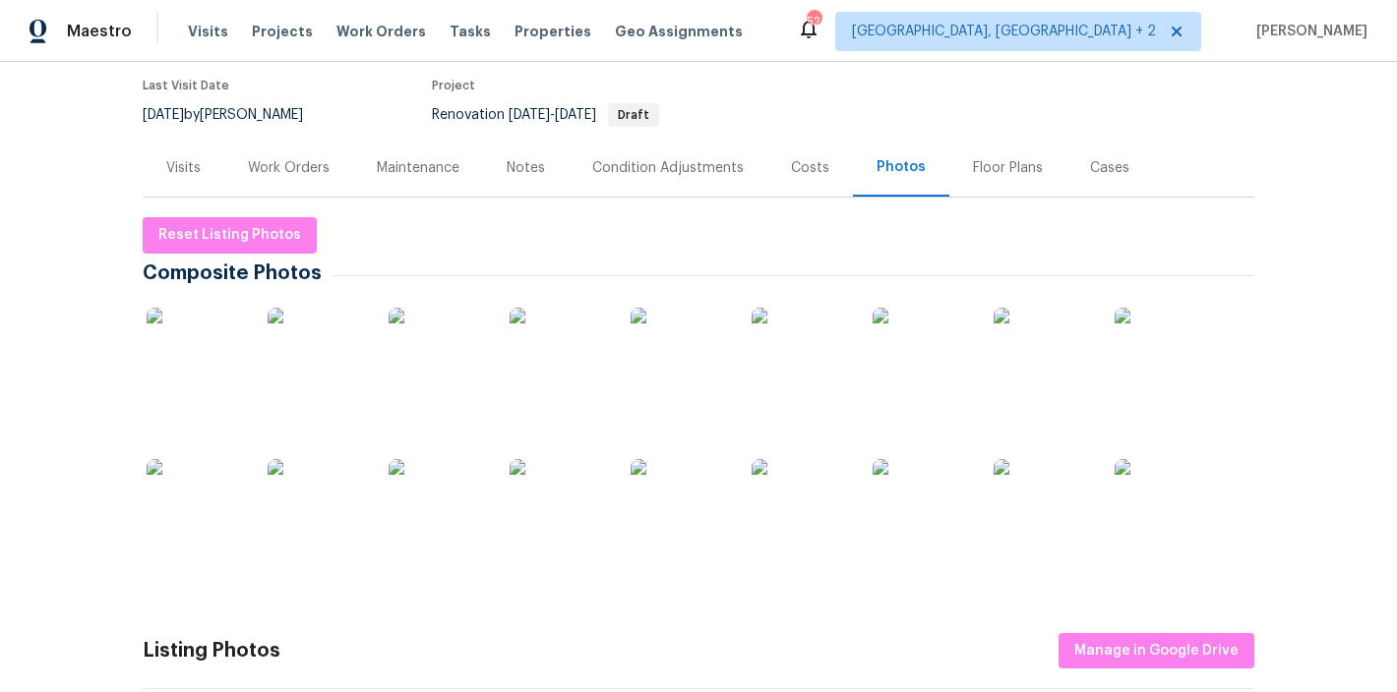
click at [644, 366] on img at bounding box center [680, 357] width 98 height 98
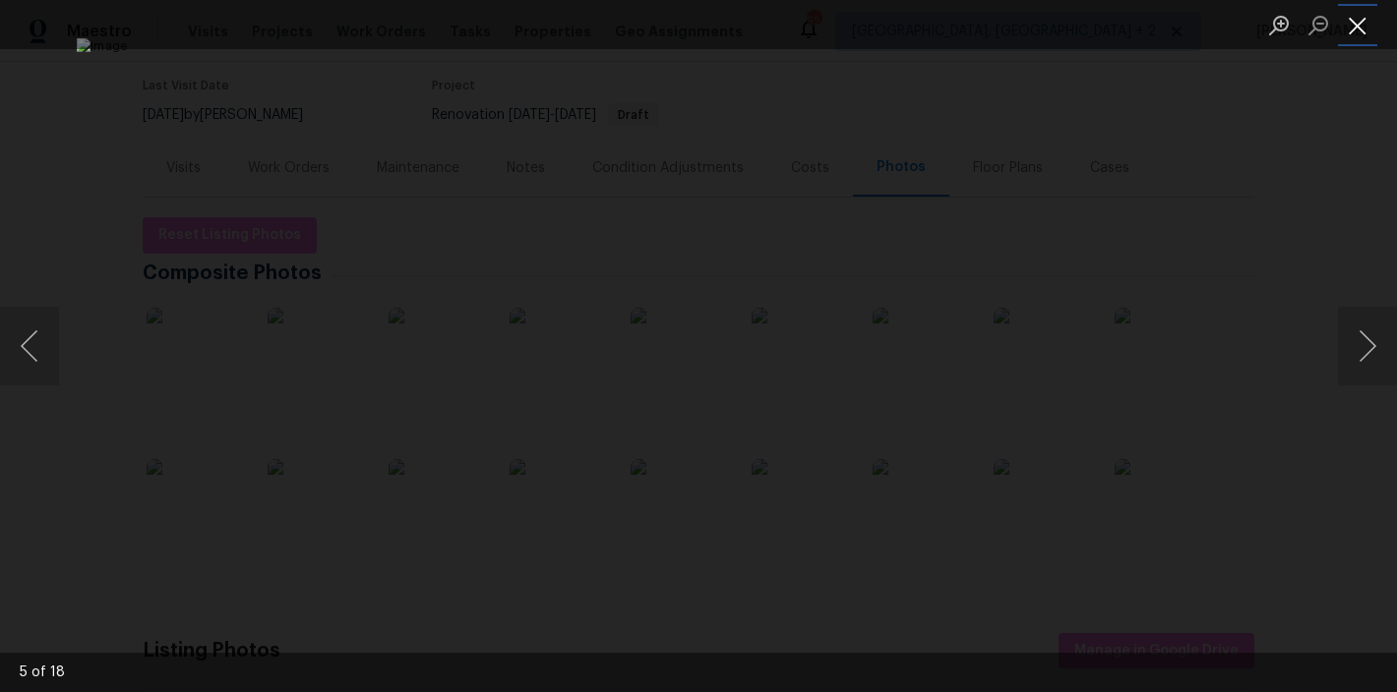
click at [1356, 27] on button "Close lightbox" at bounding box center [1357, 25] width 39 height 34
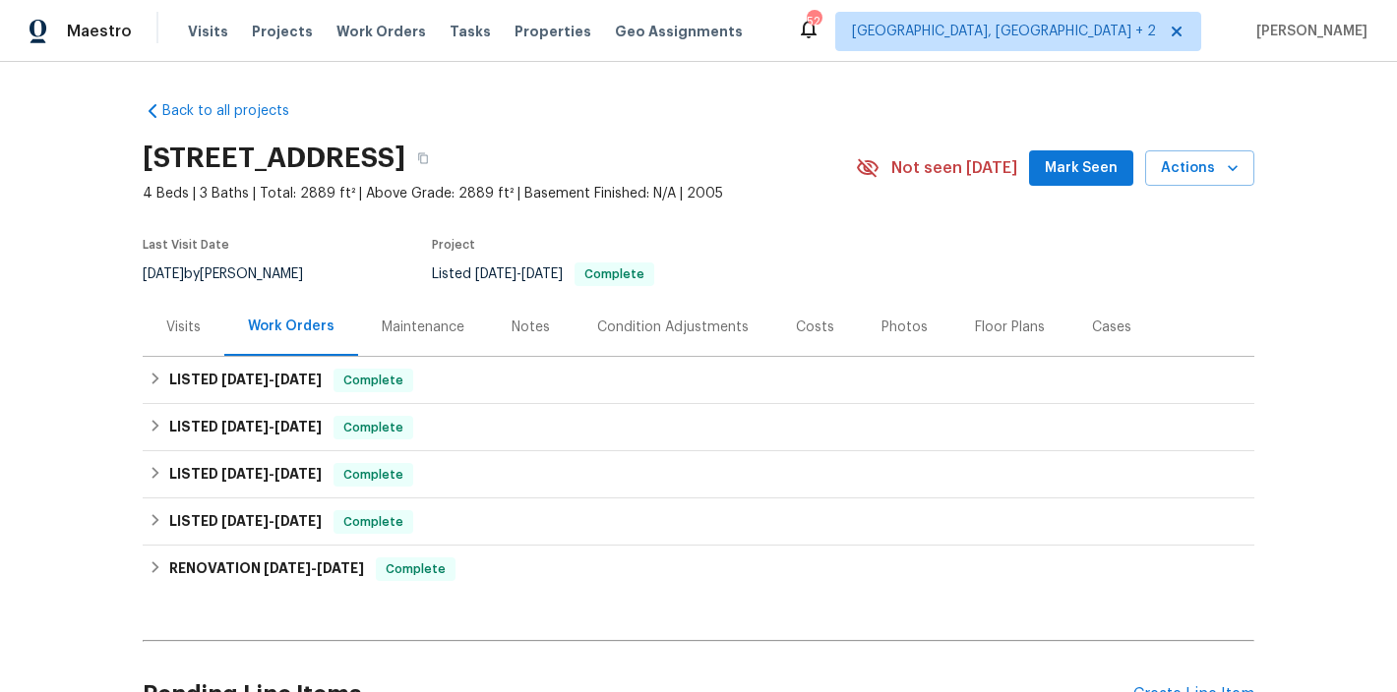
click at [896, 326] on div "Photos" at bounding box center [904, 328] width 46 height 20
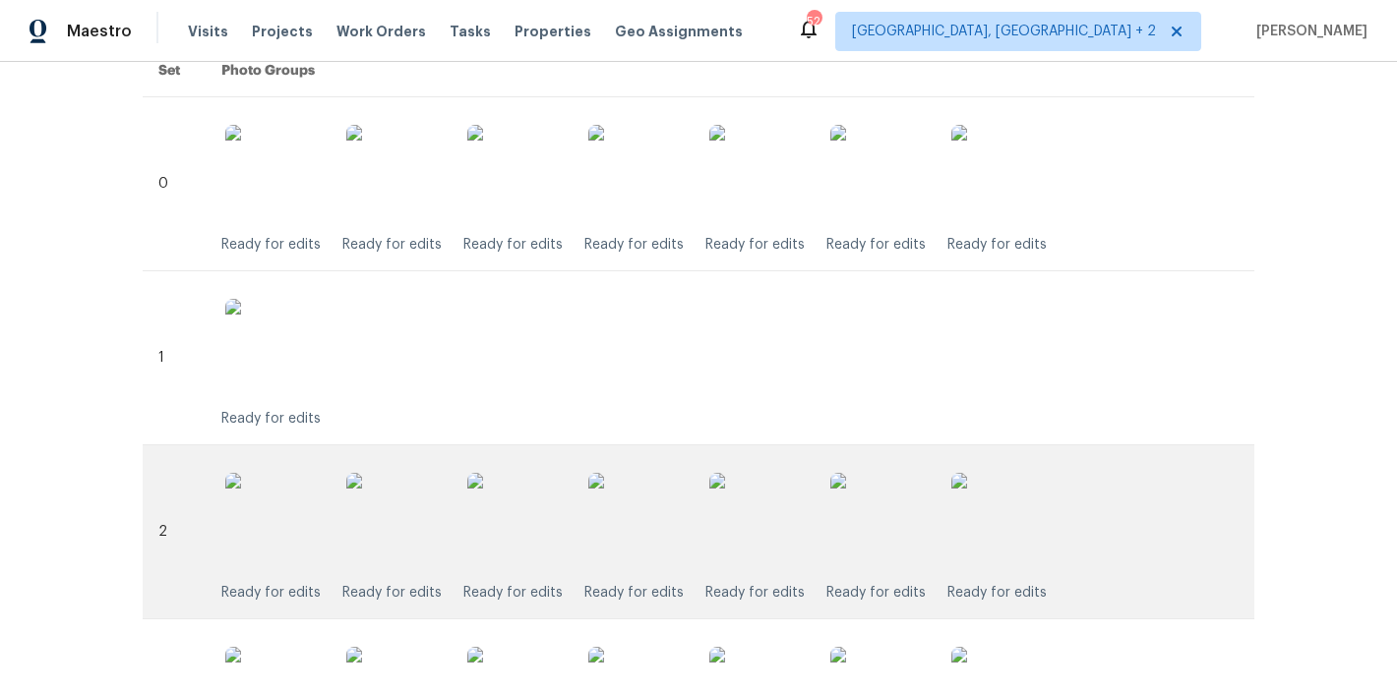
scroll to position [784, 0]
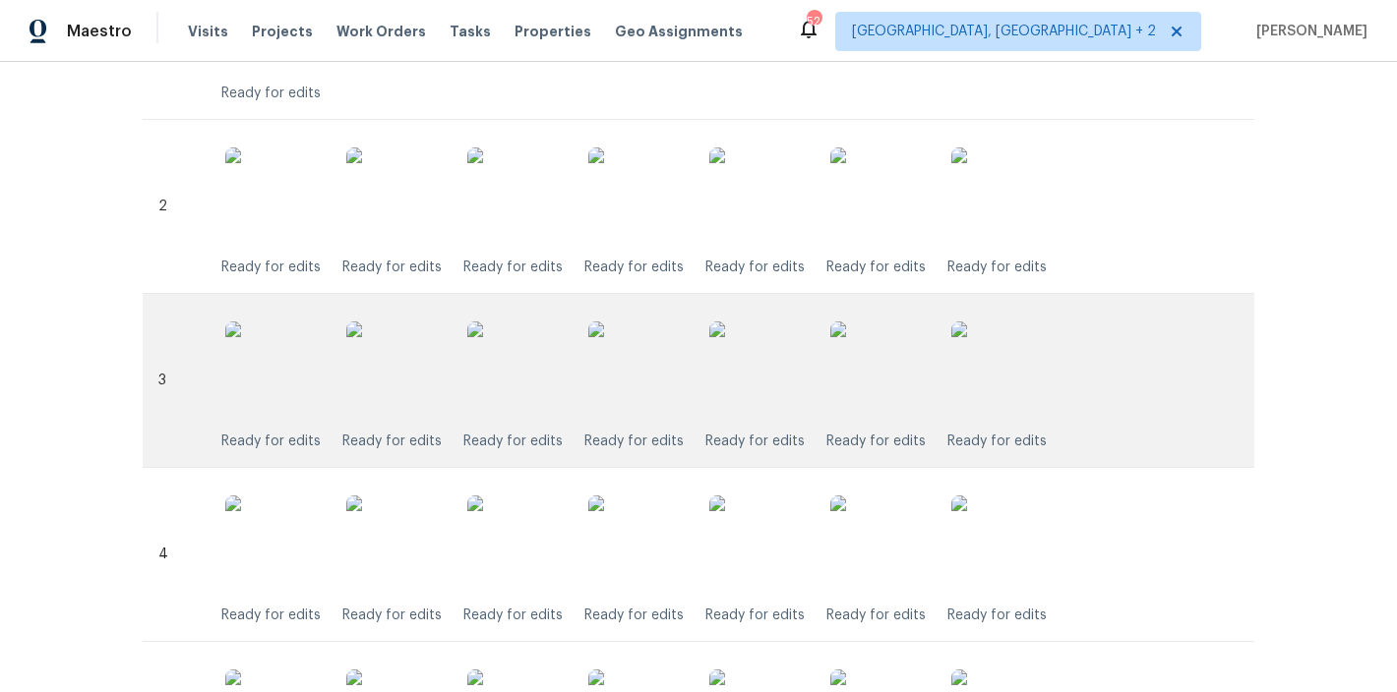
click at [640, 372] on img at bounding box center [637, 371] width 98 height 98
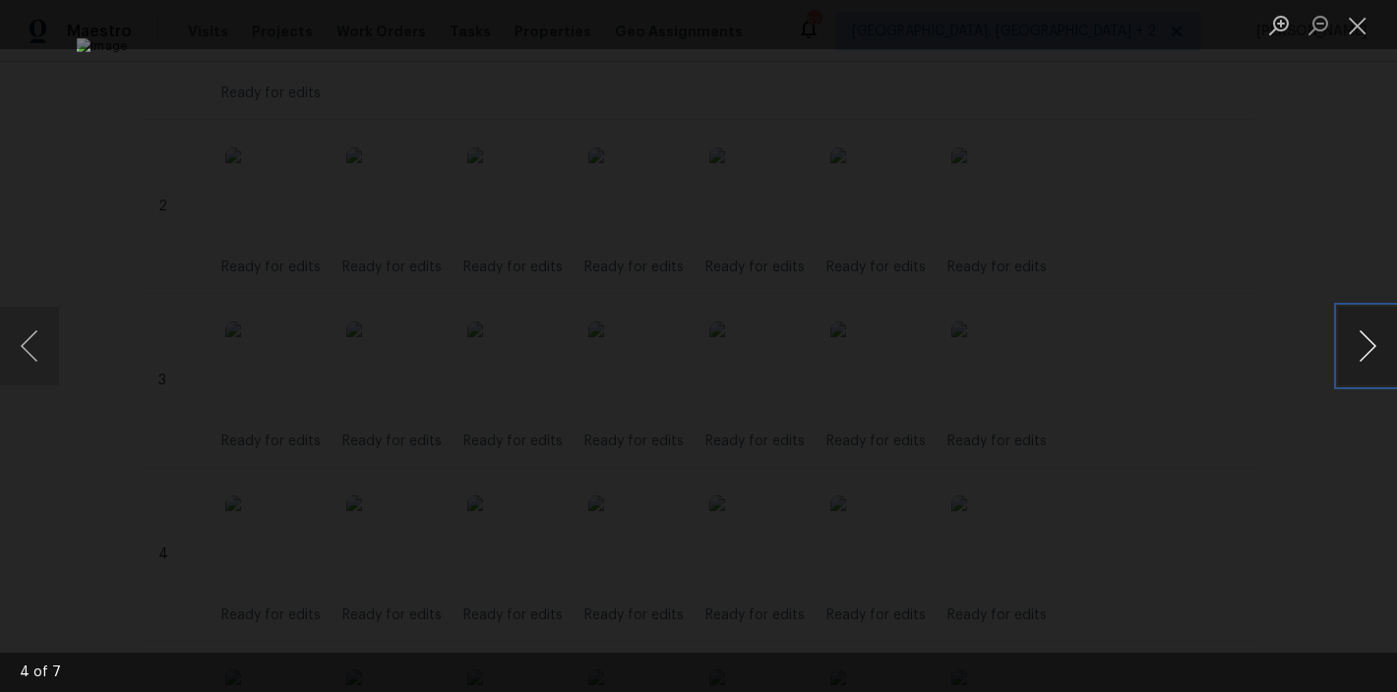
click at [1356, 344] on button "Next image" at bounding box center [1367, 346] width 59 height 79
click at [1371, 34] on button "Close lightbox" at bounding box center [1357, 25] width 39 height 34
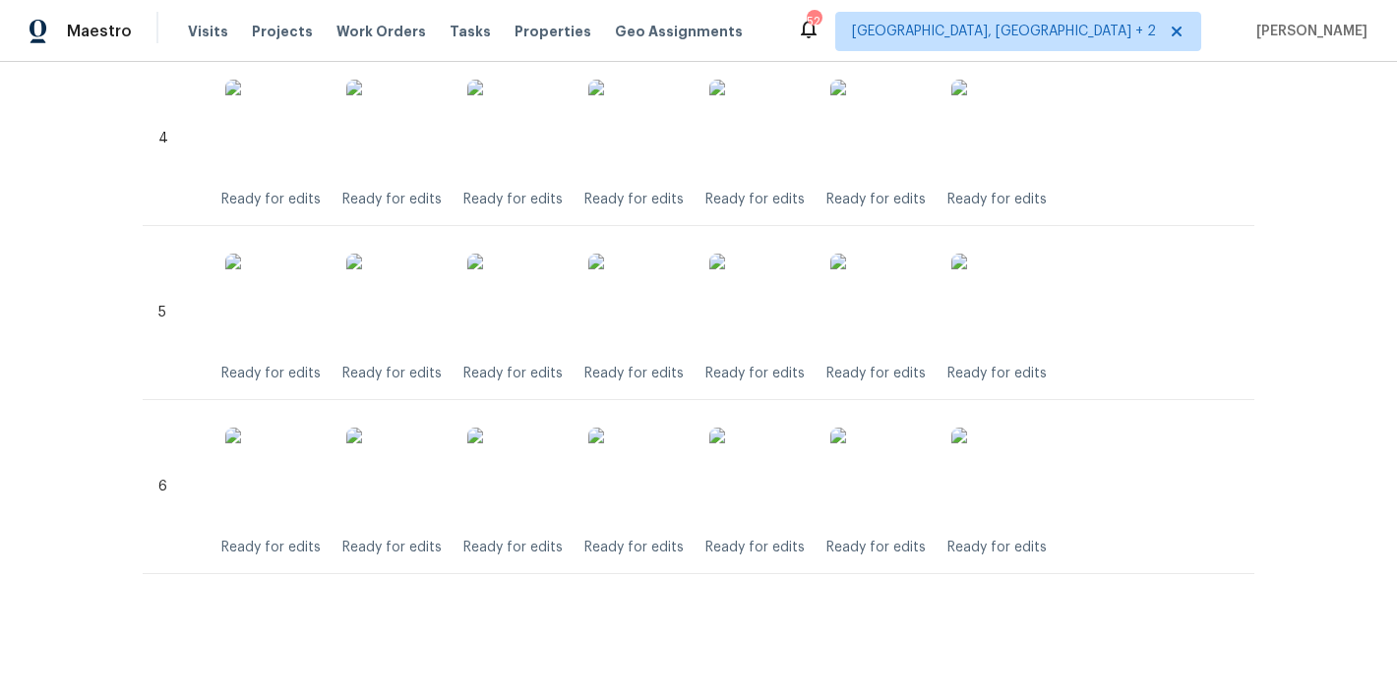
scroll to position [895, 0]
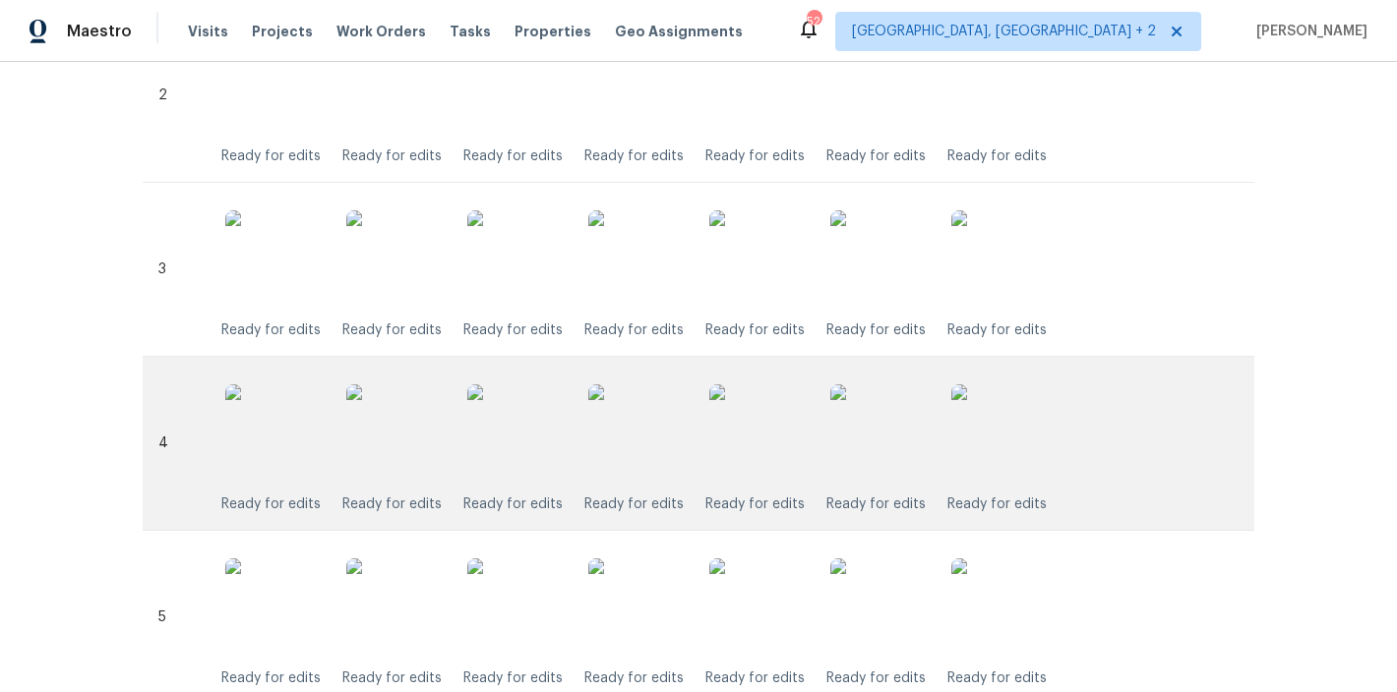
click at [644, 438] on img at bounding box center [637, 434] width 98 height 98
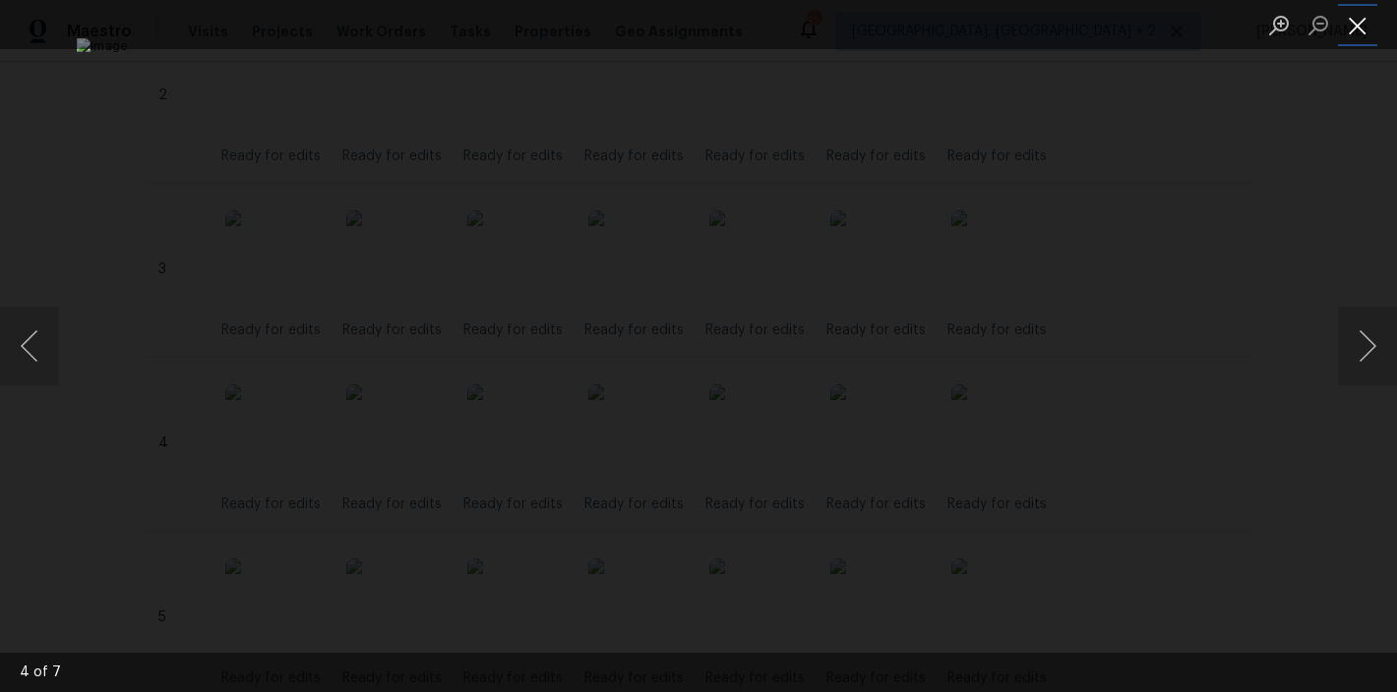
click at [1363, 27] on button "Close lightbox" at bounding box center [1357, 25] width 39 height 34
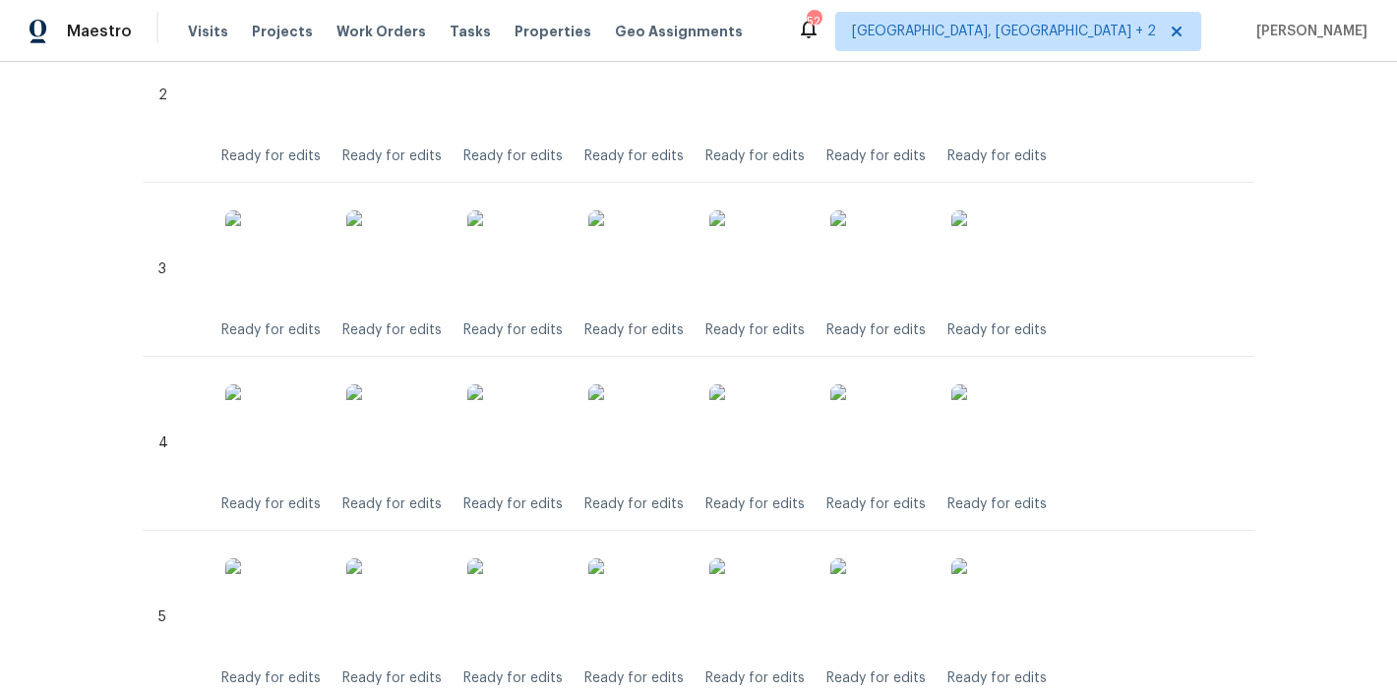
scroll to position [0, 0]
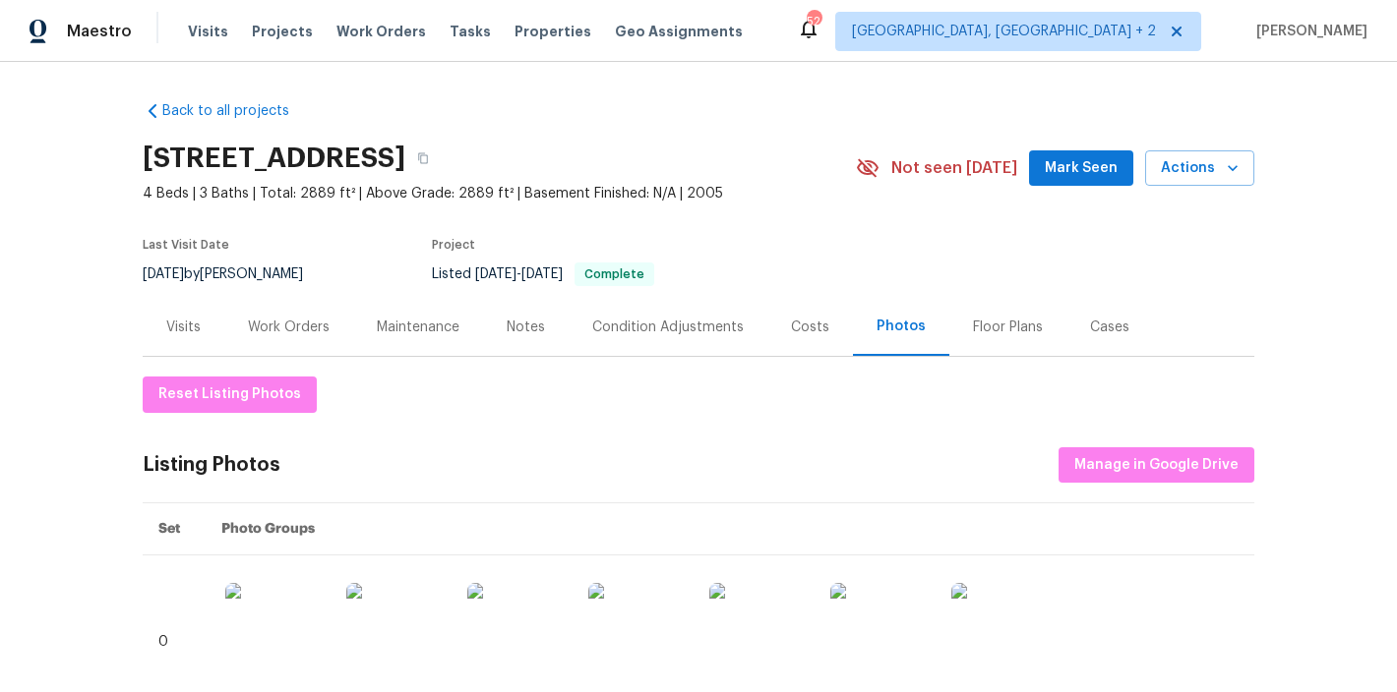
click at [826, 71] on div "Back to all projects [STREET_ADDRESS] 4 Beds | 3 Baths | Total: 2889 ft² | Abov…" at bounding box center [698, 377] width 1397 height 631
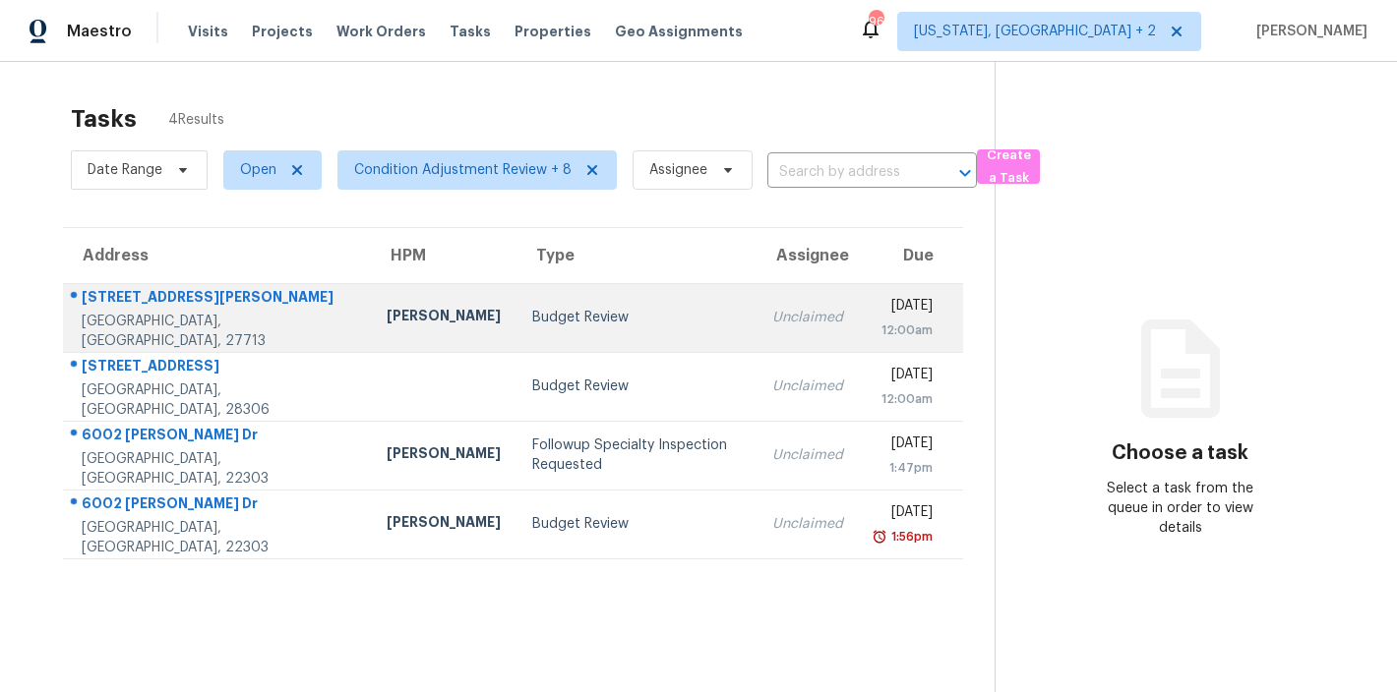
click at [532, 311] on div "Budget Review" at bounding box center [636, 318] width 209 height 20
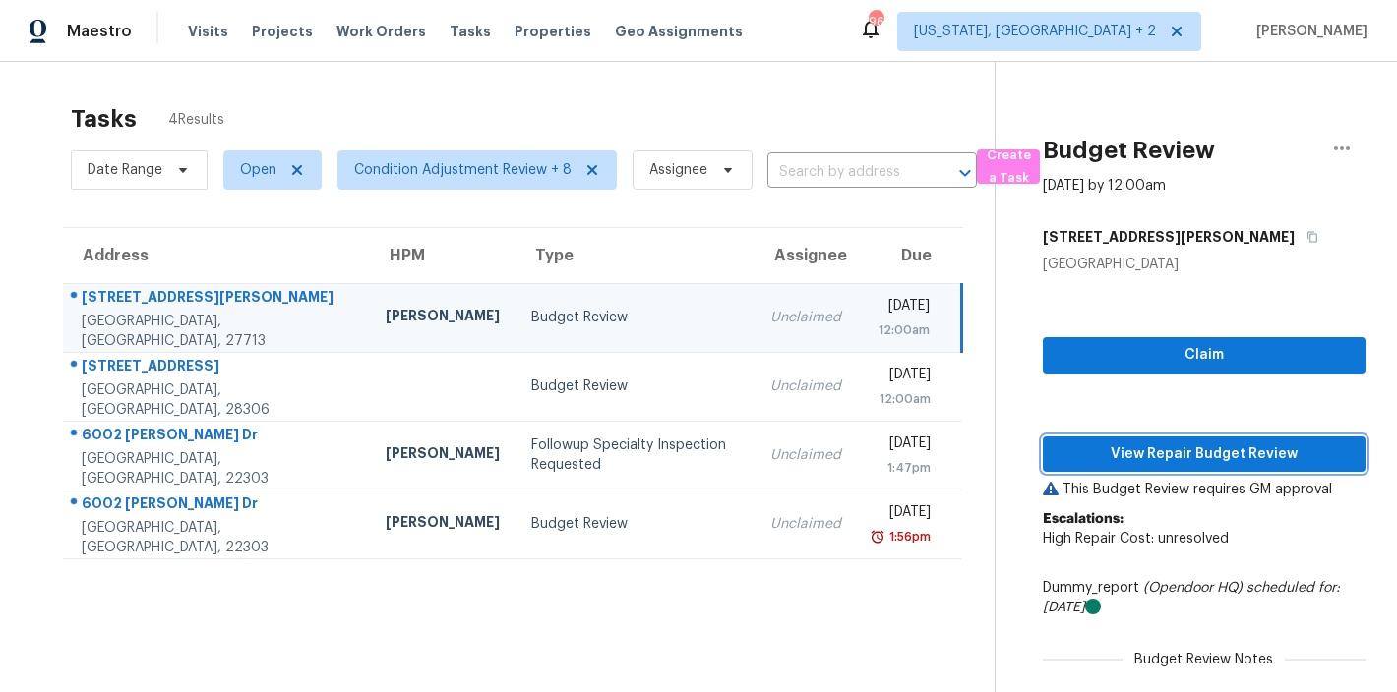
click at [1200, 455] on span "View Repair Budget Review" at bounding box center [1203, 455] width 291 height 25
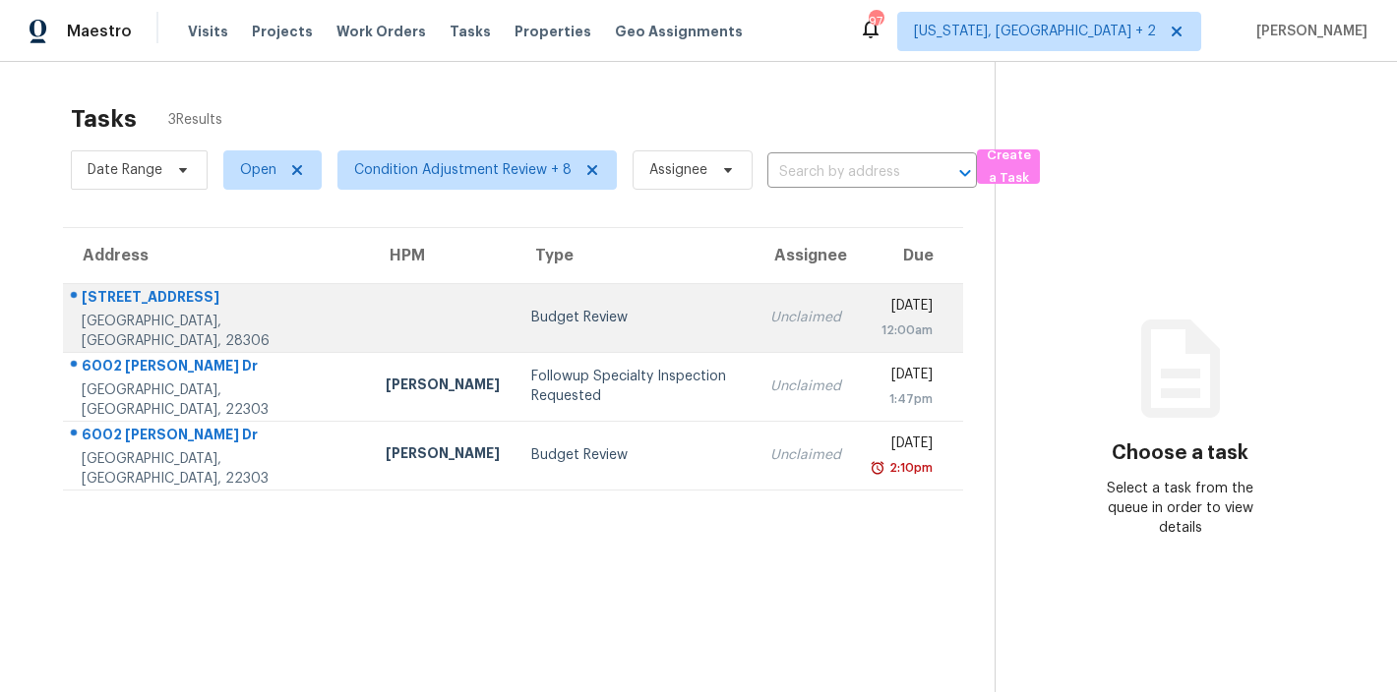
click at [515, 291] on td "Budget Review" at bounding box center [634, 317] width 239 height 69
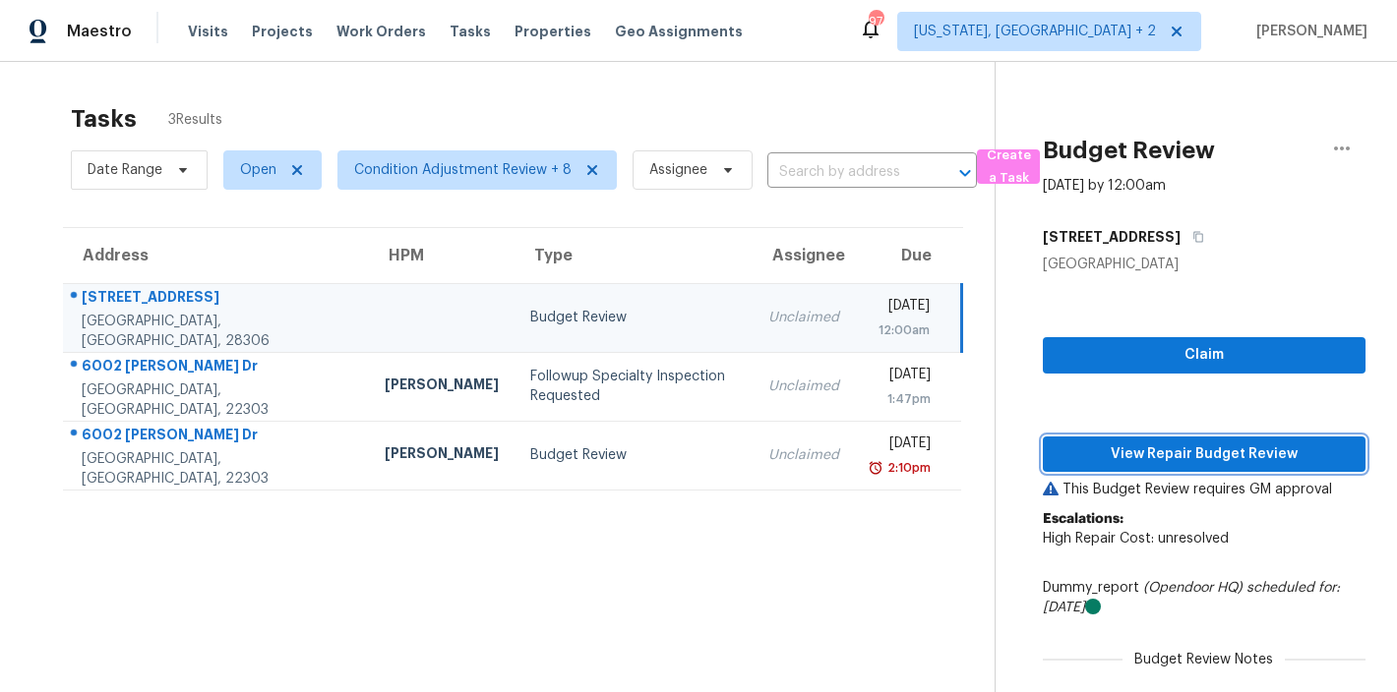
click at [1216, 461] on span "View Repair Budget Review" at bounding box center [1203, 455] width 291 height 25
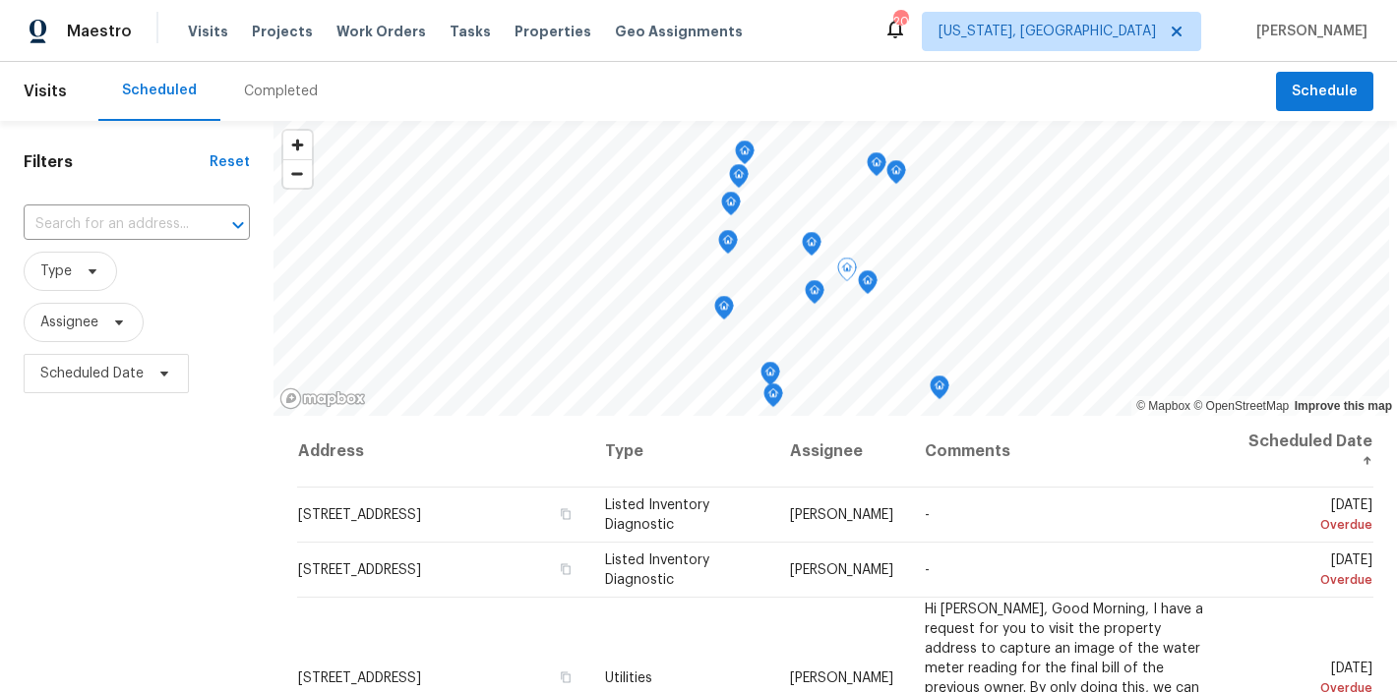
scroll to position [1125, 0]
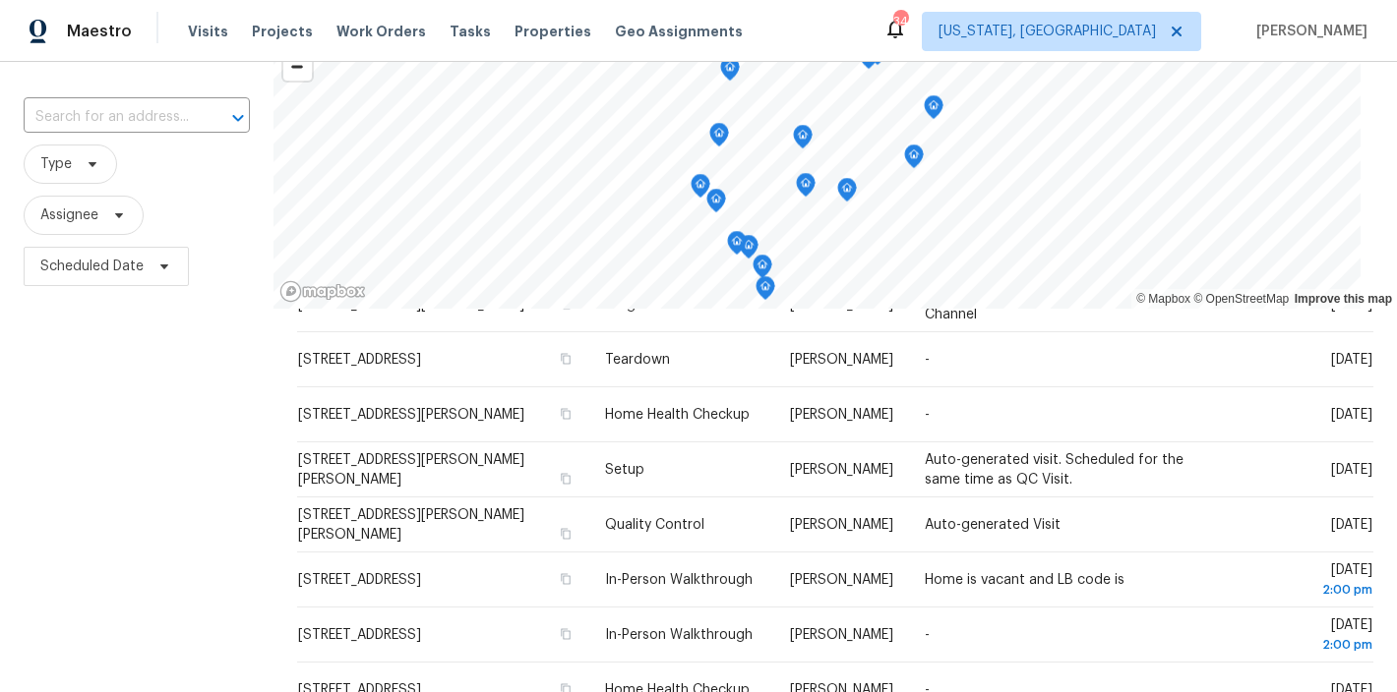
scroll to position [784, 0]
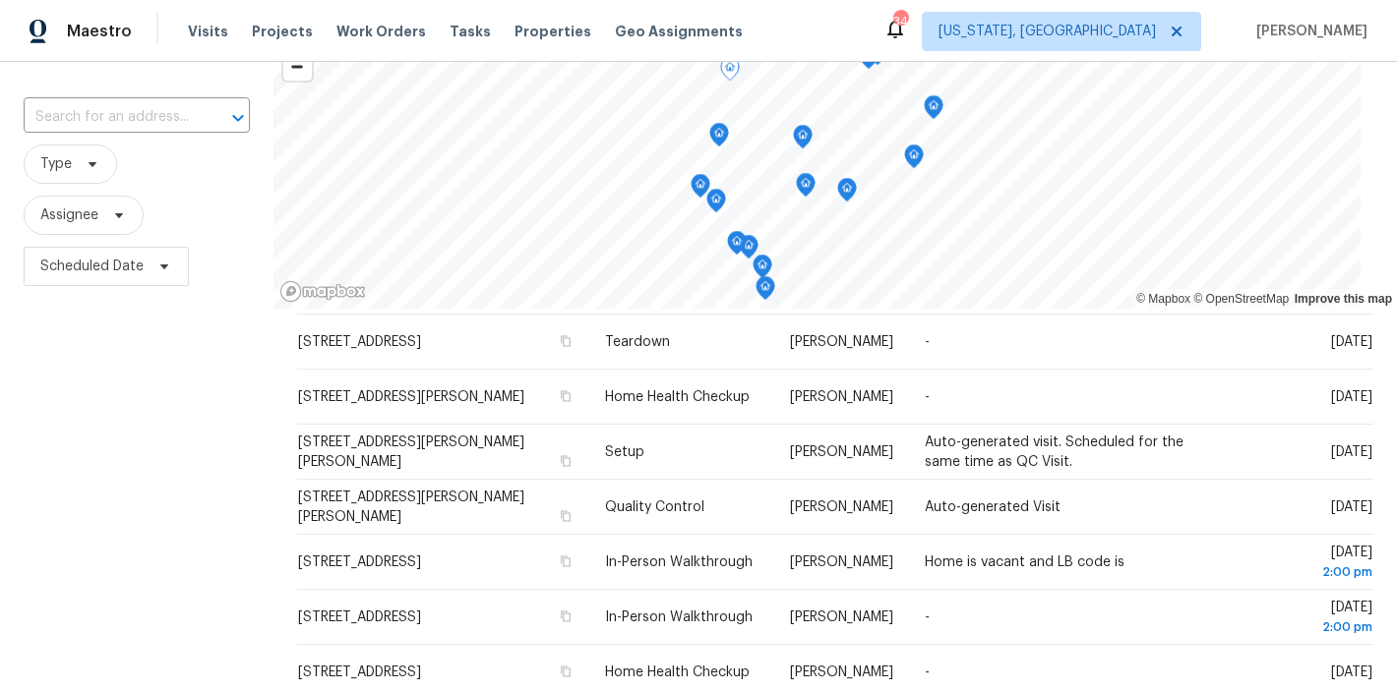
click at [156, 473] on div "Filters Reset ​ Type Assignee Scheduled Date" at bounding box center [136, 438] width 273 height 849
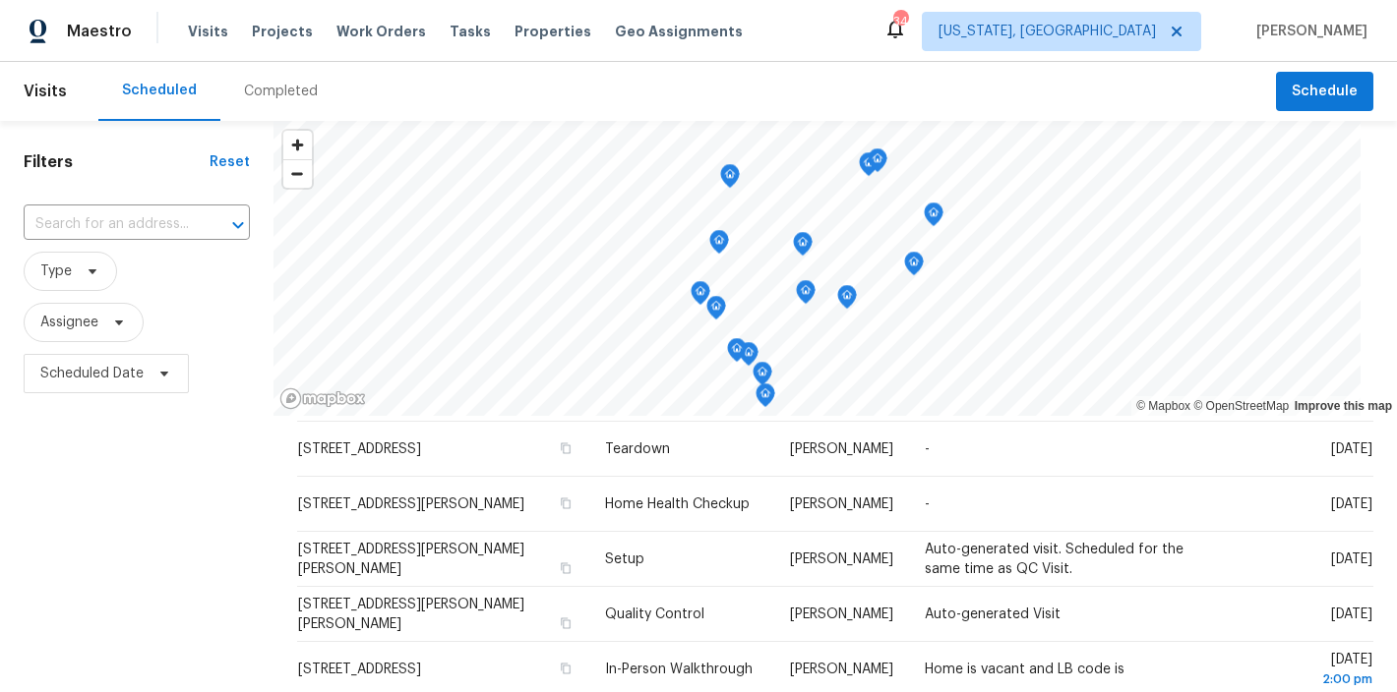
click at [806, 35] on div "Maestro Visits Projects Work Orders Tasks Properties Geo Assignments 34 Washing…" at bounding box center [698, 31] width 1397 height 62
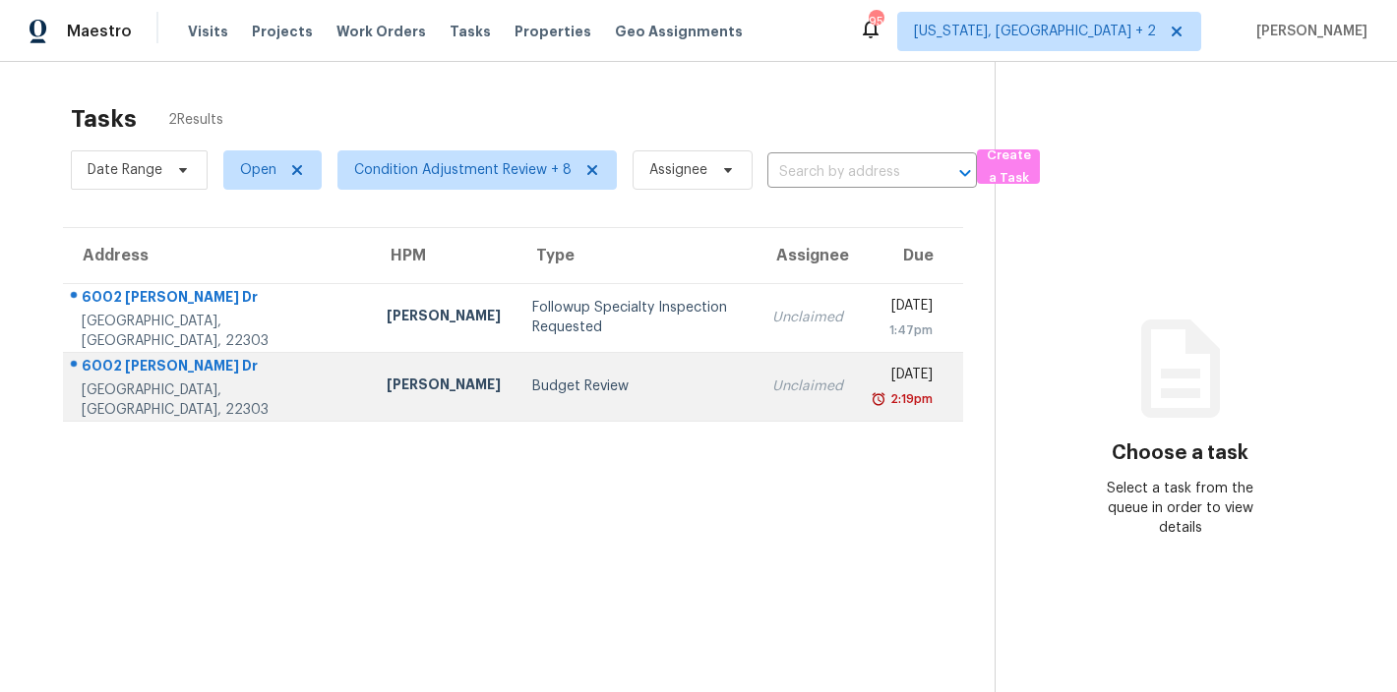
click at [532, 386] on div "Budget Review" at bounding box center [636, 387] width 209 height 20
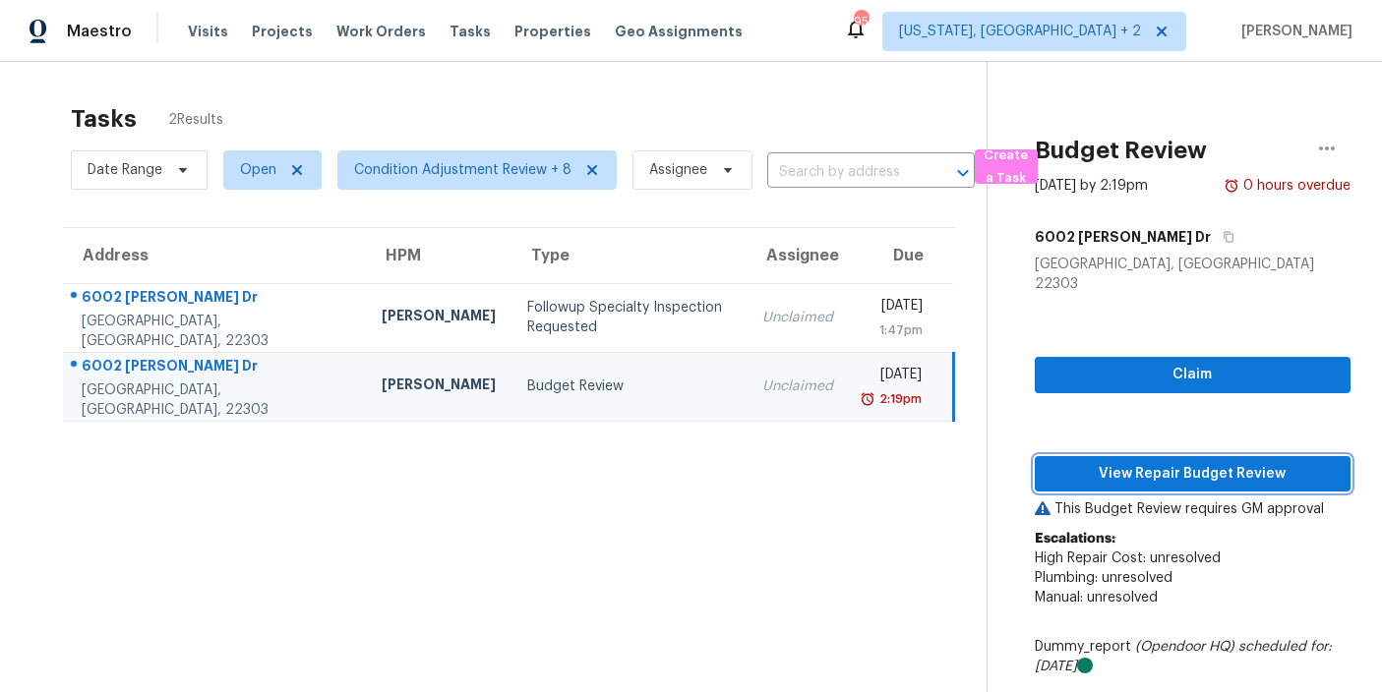
click at [1182, 462] on span "View Repair Budget Review" at bounding box center [1193, 474] width 284 height 25
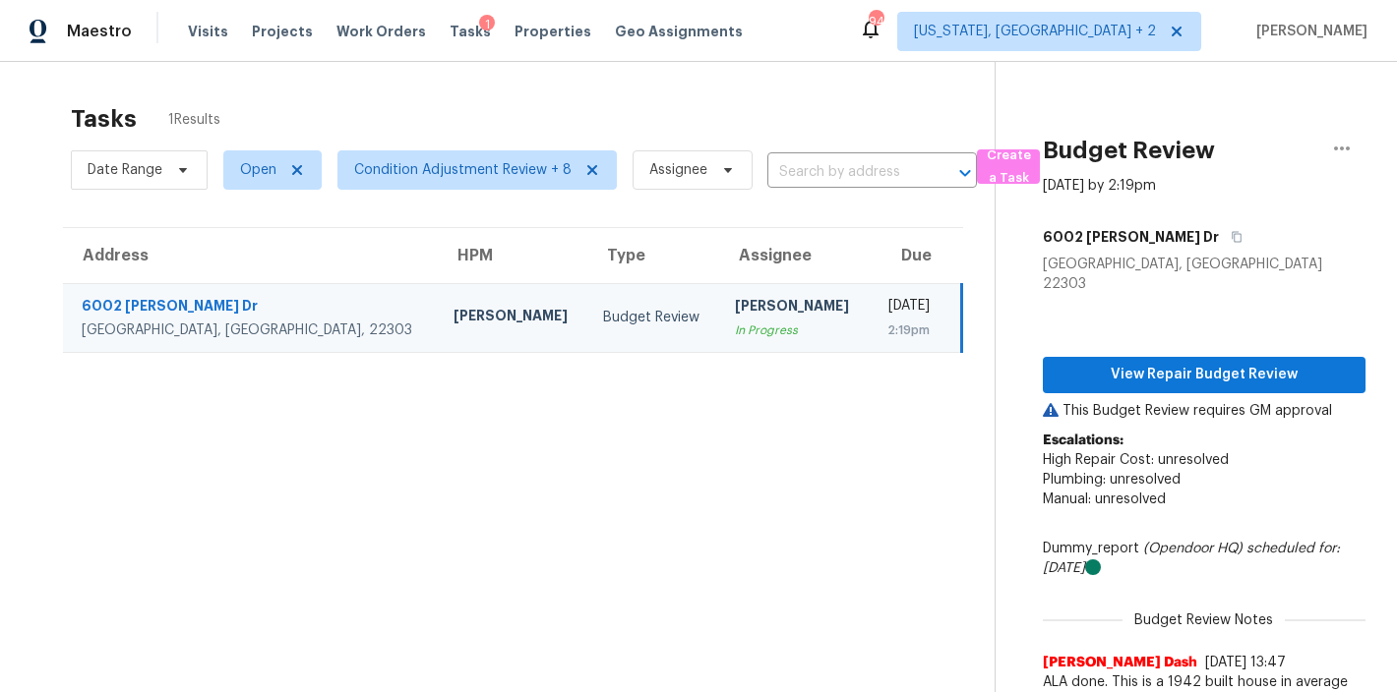
click at [735, 334] on div "In Progress" at bounding box center [794, 331] width 118 height 20
click at [1183, 363] on span "View Repair Budget Review" at bounding box center [1203, 375] width 291 height 25
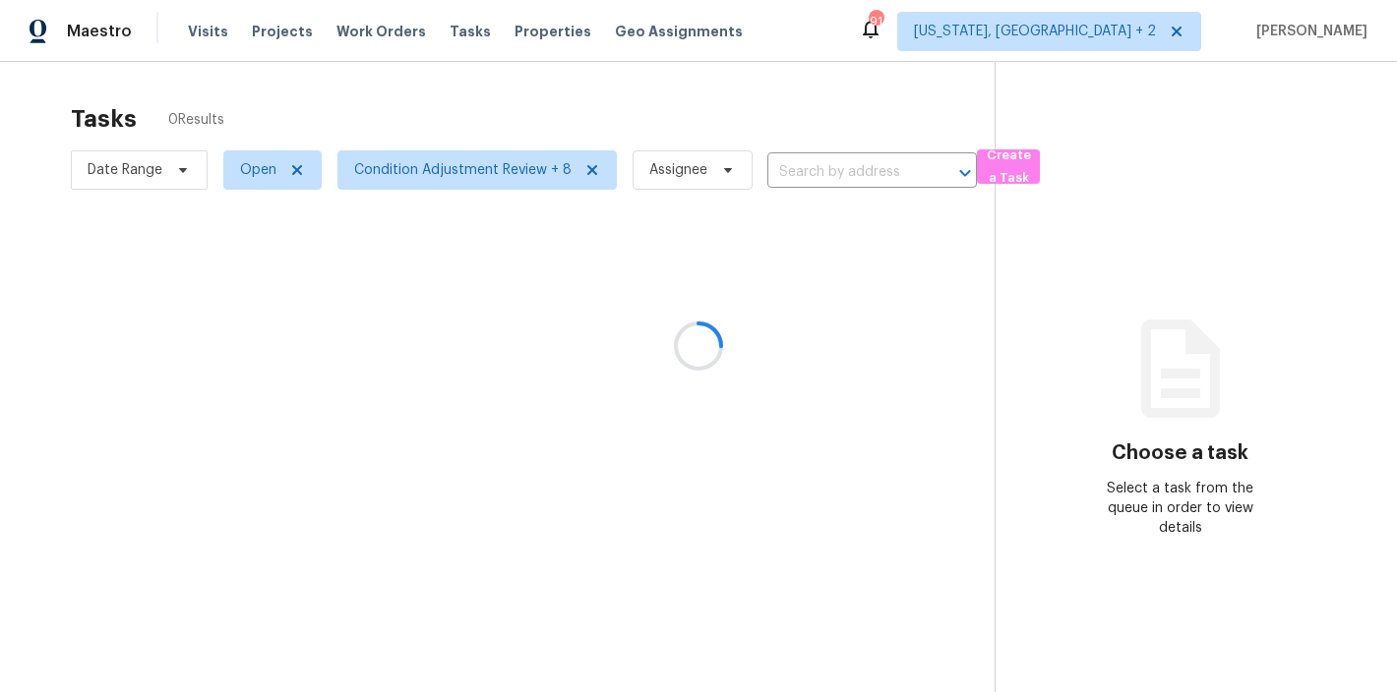
click at [877, 42] on div at bounding box center [698, 346] width 1397 height 692
